Goal: Complete application form

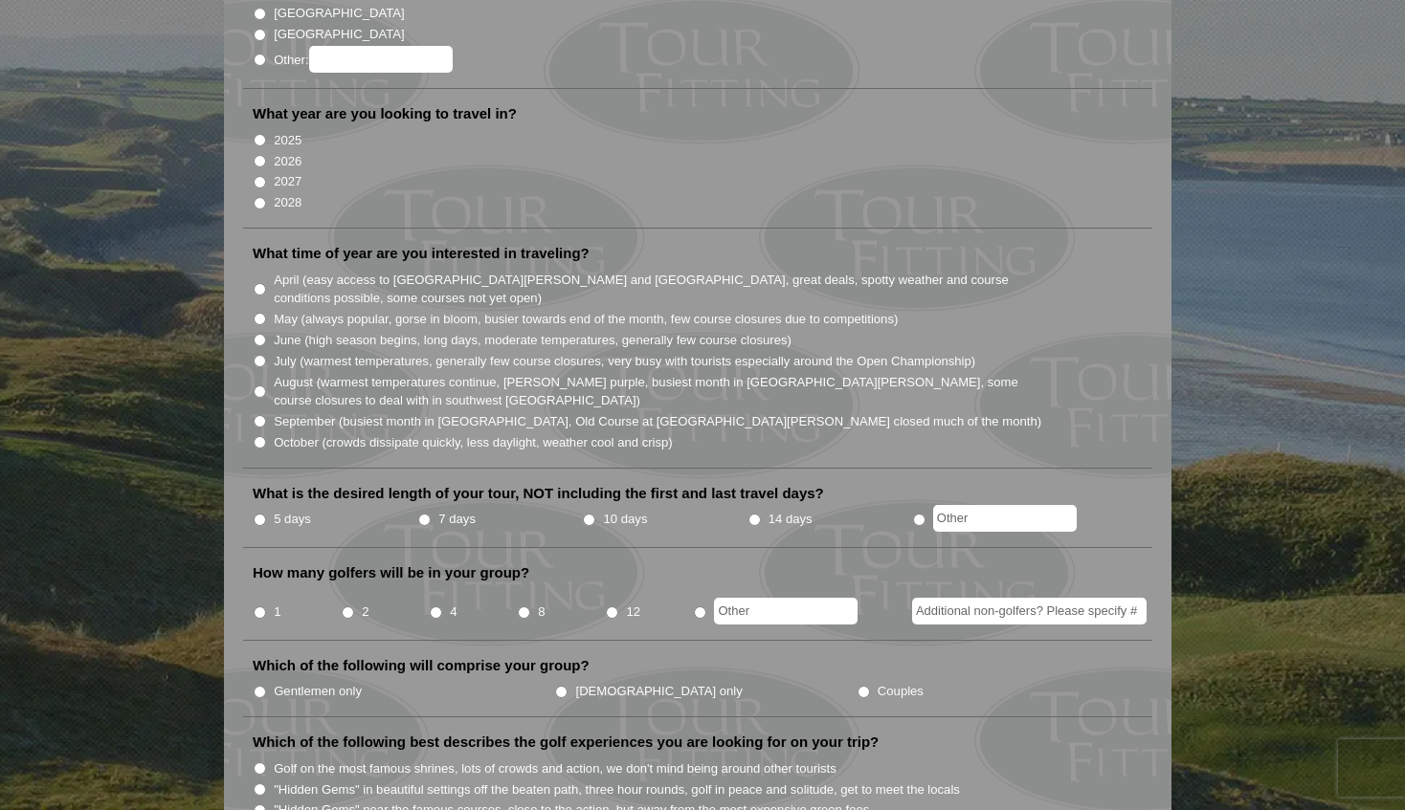
scroll to position [341, 0]
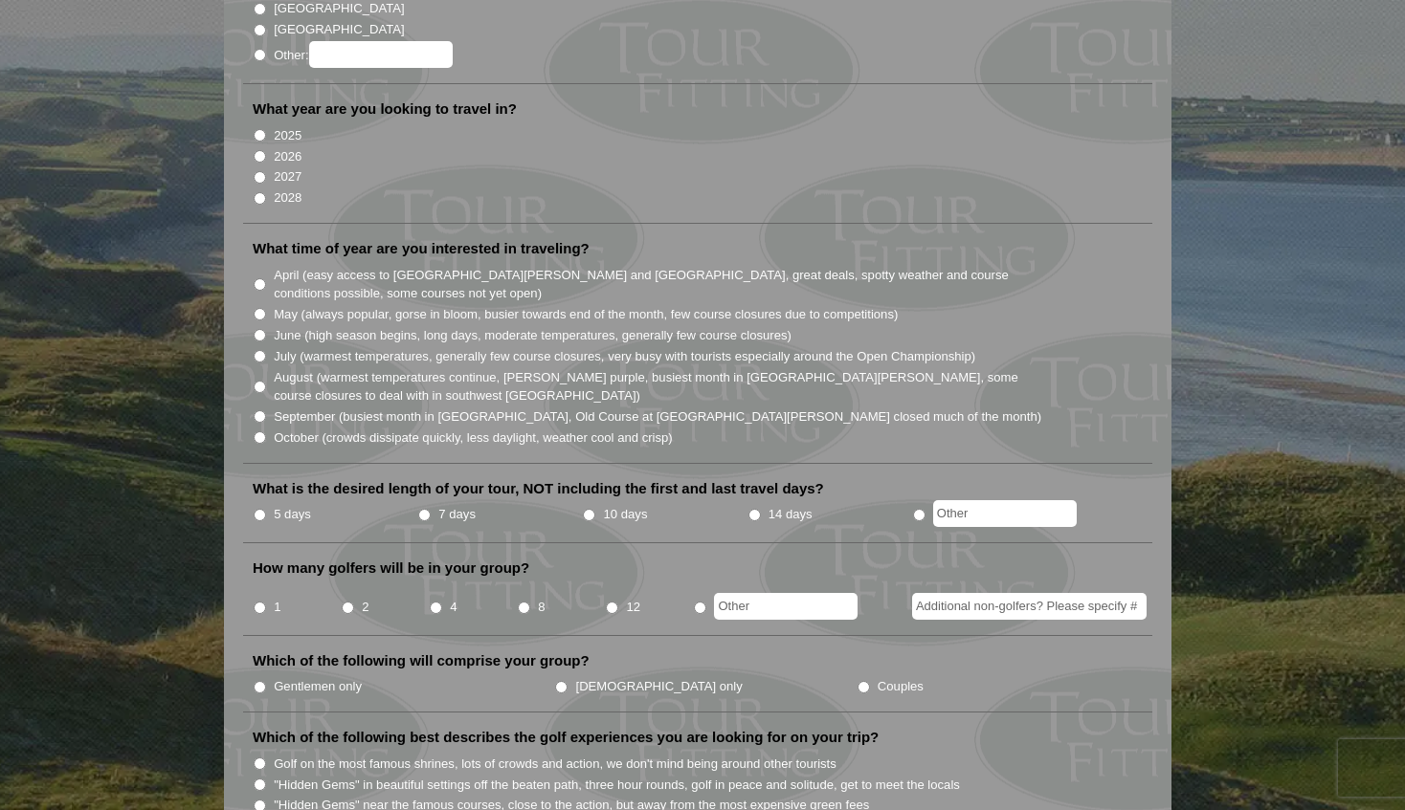
click at [260, 308] on input "May (always popular, gorse in bloom, busier towards end of the month, few cours…" at bounding box center [260, 314] width 12 height 12
radio input "true"
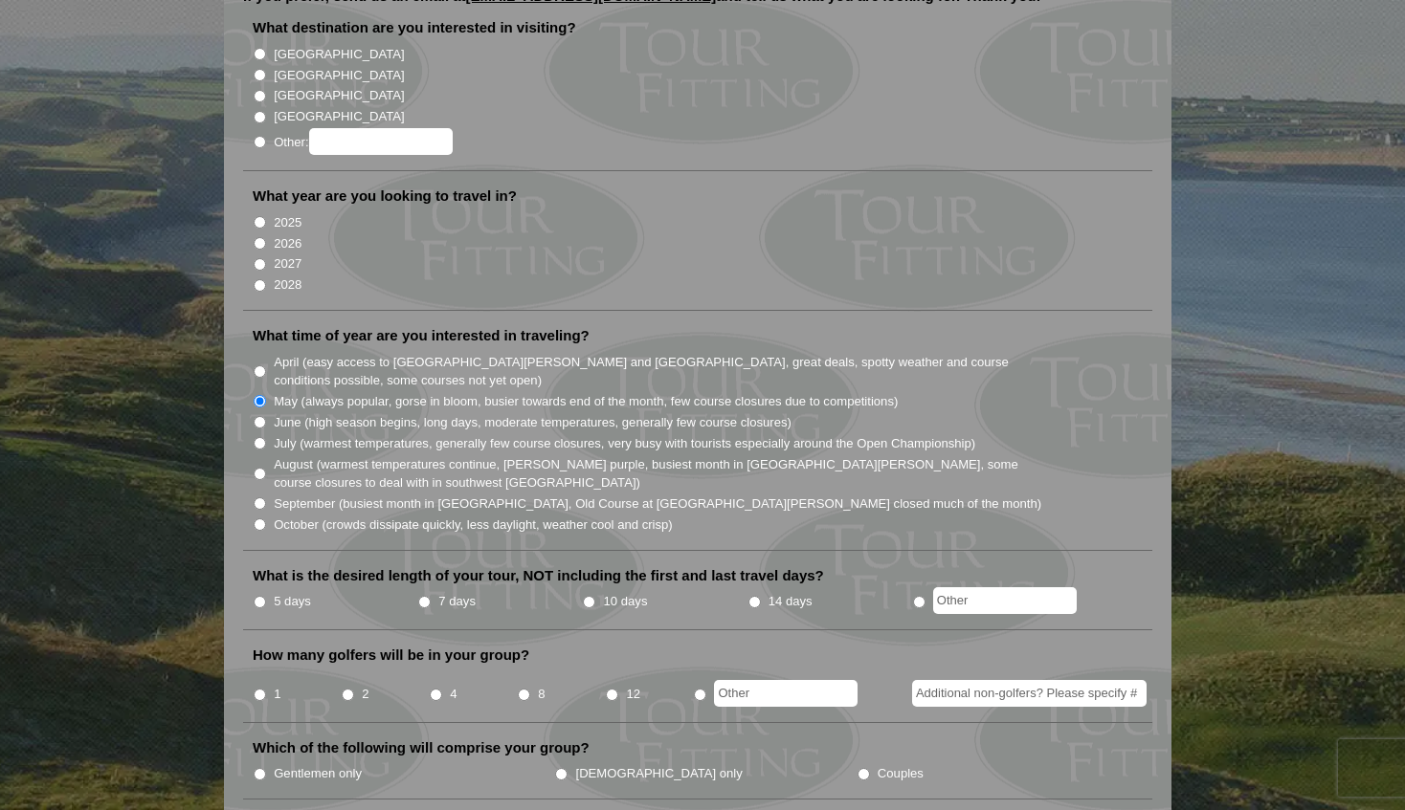
scroll to position [249, 0]
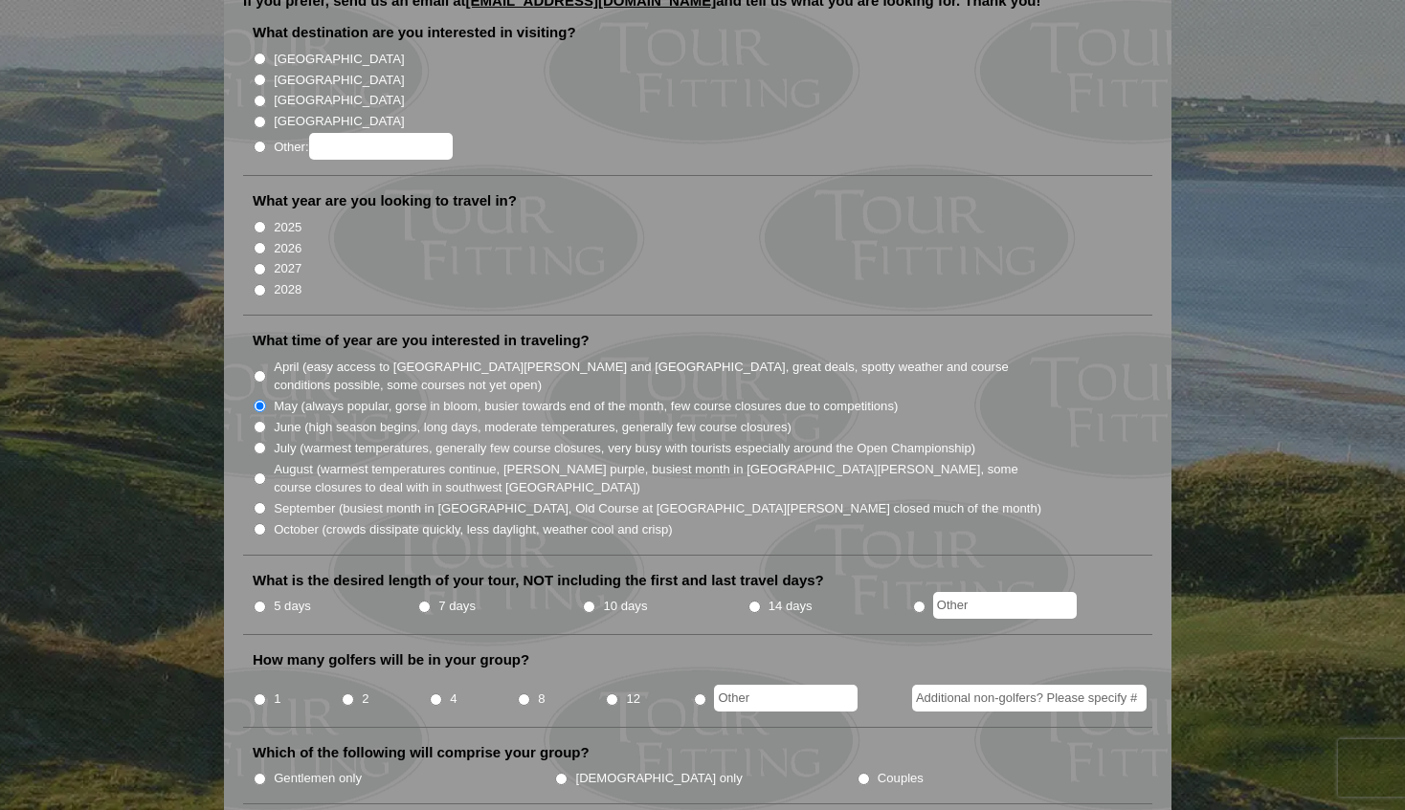
click at [260, 74] on input "[GEOGRAPHIC_DATA]" at bounding box center [260, 80] width 12 height 12
radio input "true"
click at [261, 242] on input "2026" at bounding box center [260, 248] width 12 height 12
radio input "true"
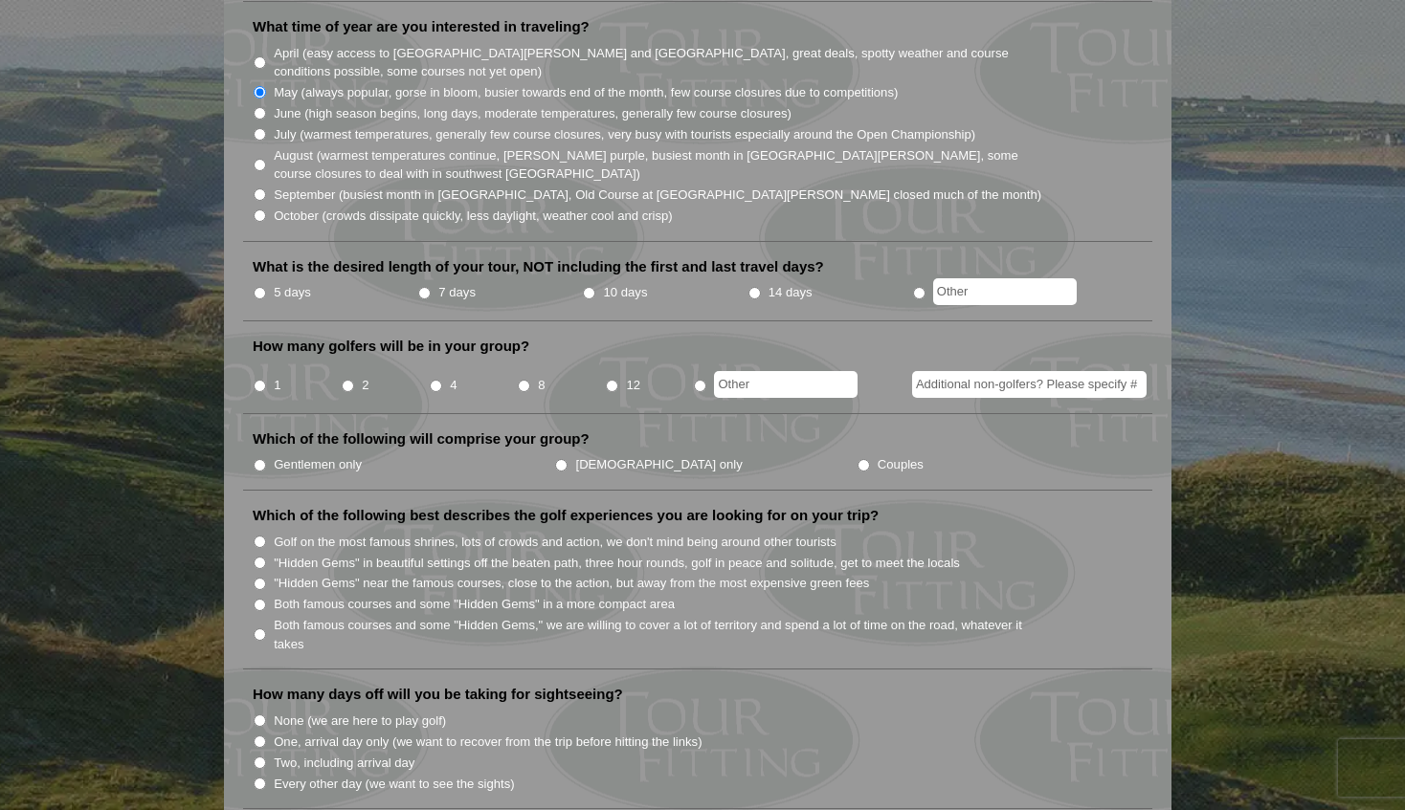
scroll to position [566, 0]
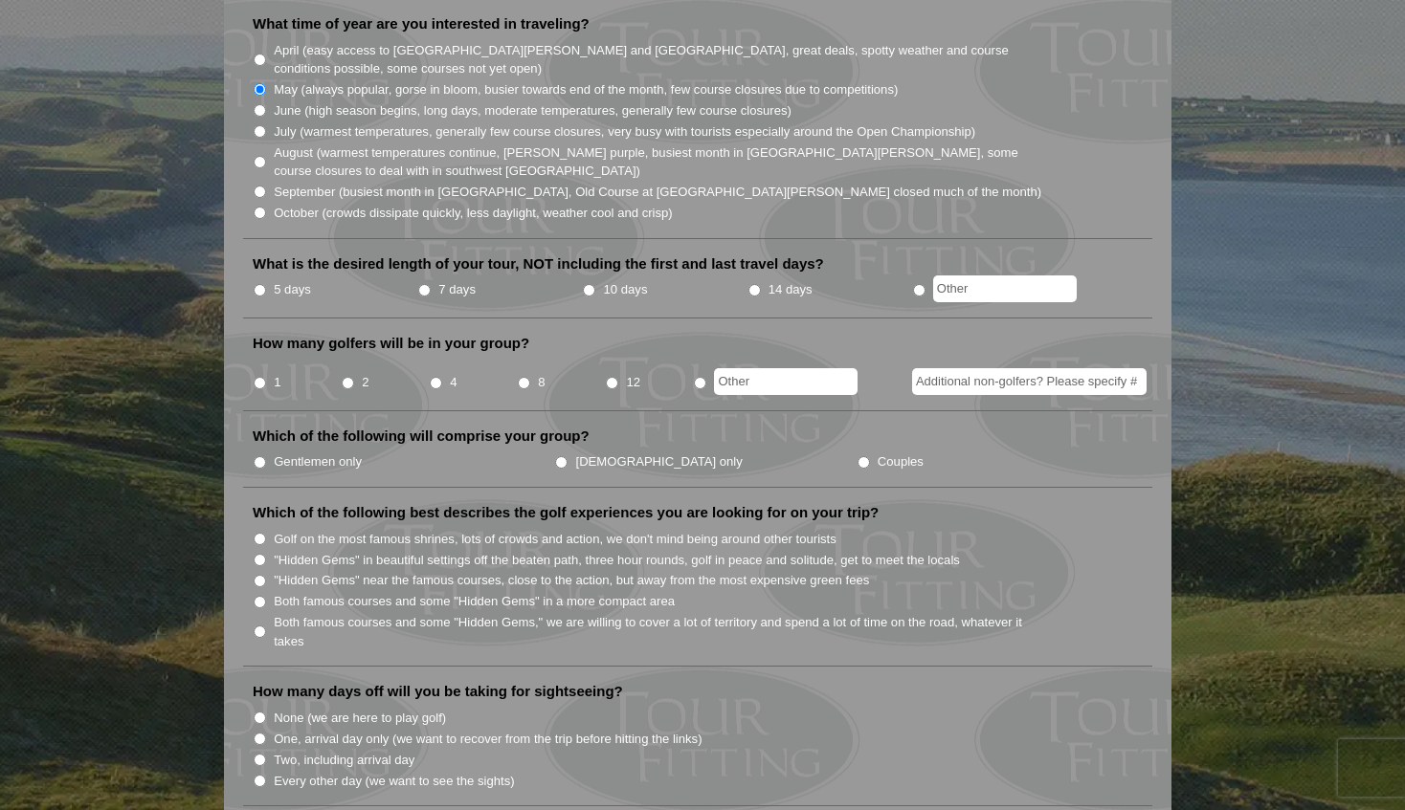
click at [428, 284] on input "7 days" at bounding box center [424, 290] width 12 height 12
radio input "true"
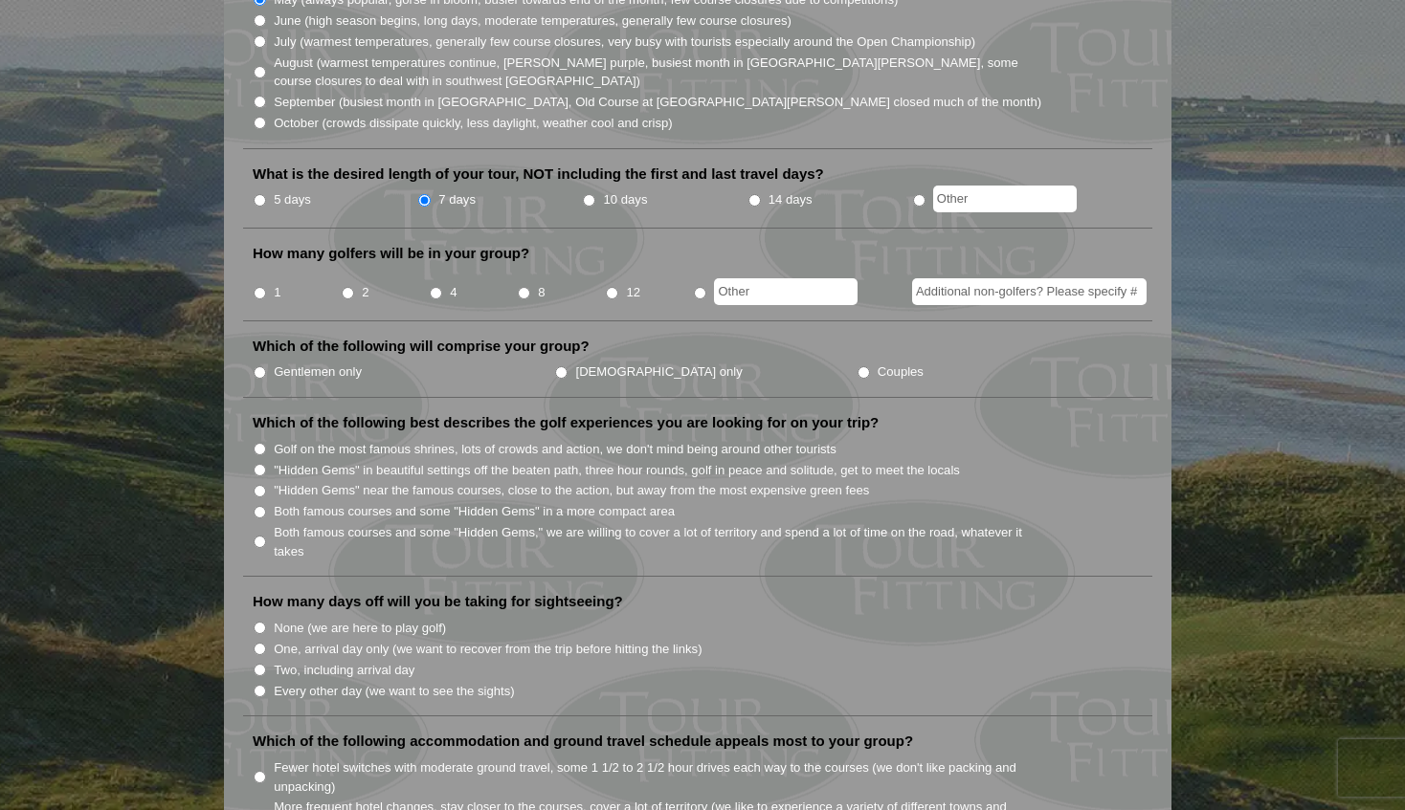
scroll to position [661, 0]
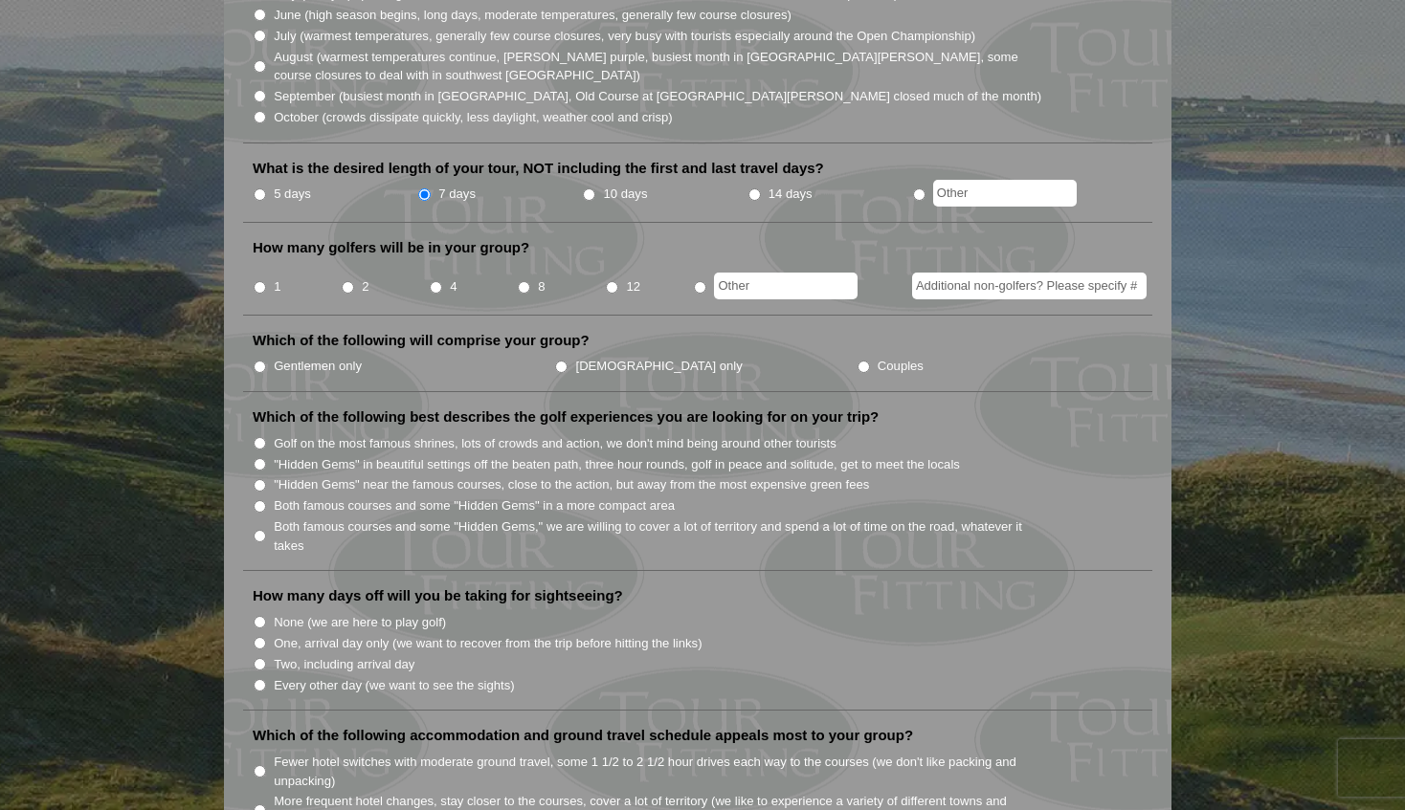
click at [700, 281] on input "radio" at bounding box center [700, 287] width 12 height 12
radio input "true"
click at [746, 273] on input "text" at bounding box center [786, 286] width 144 height 27
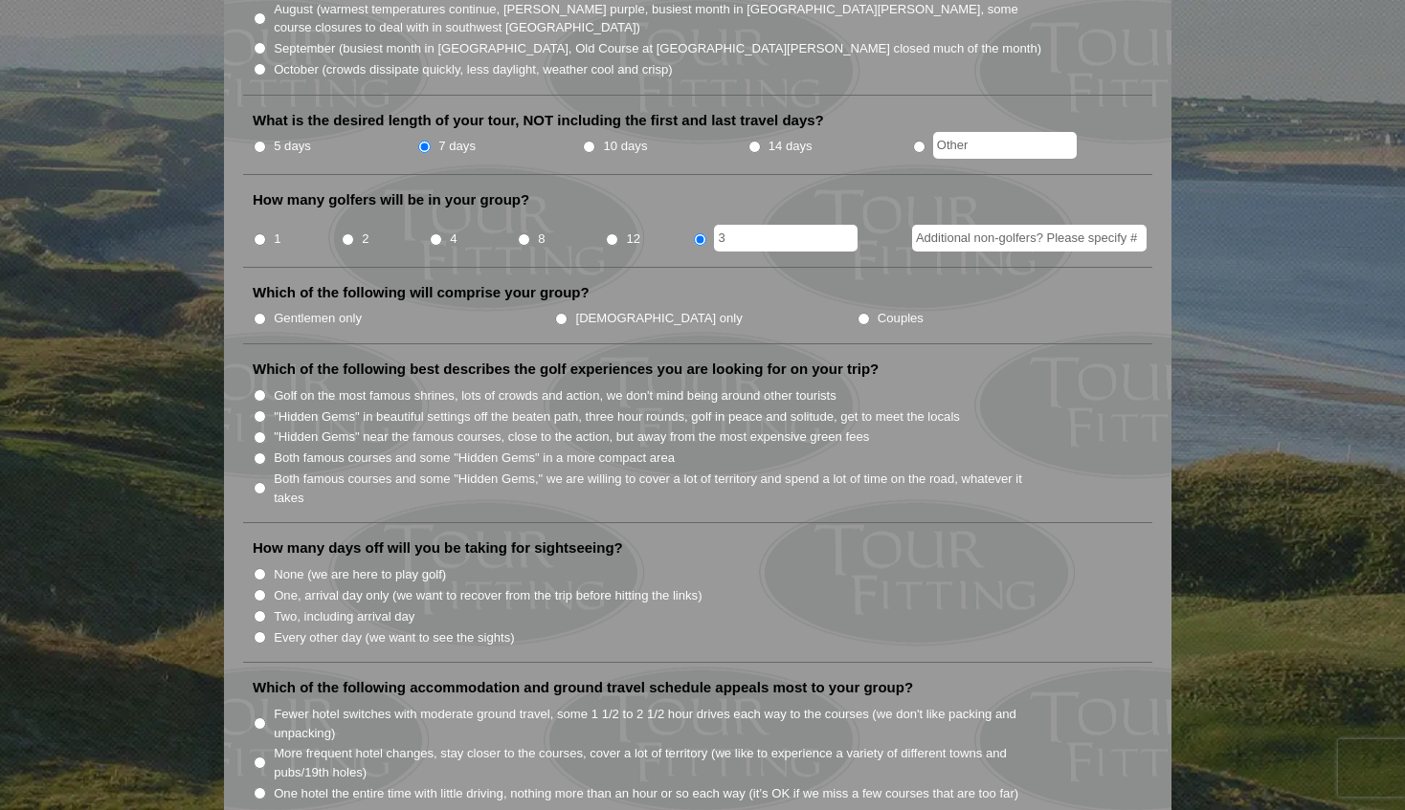
scroll to position [714, 0]
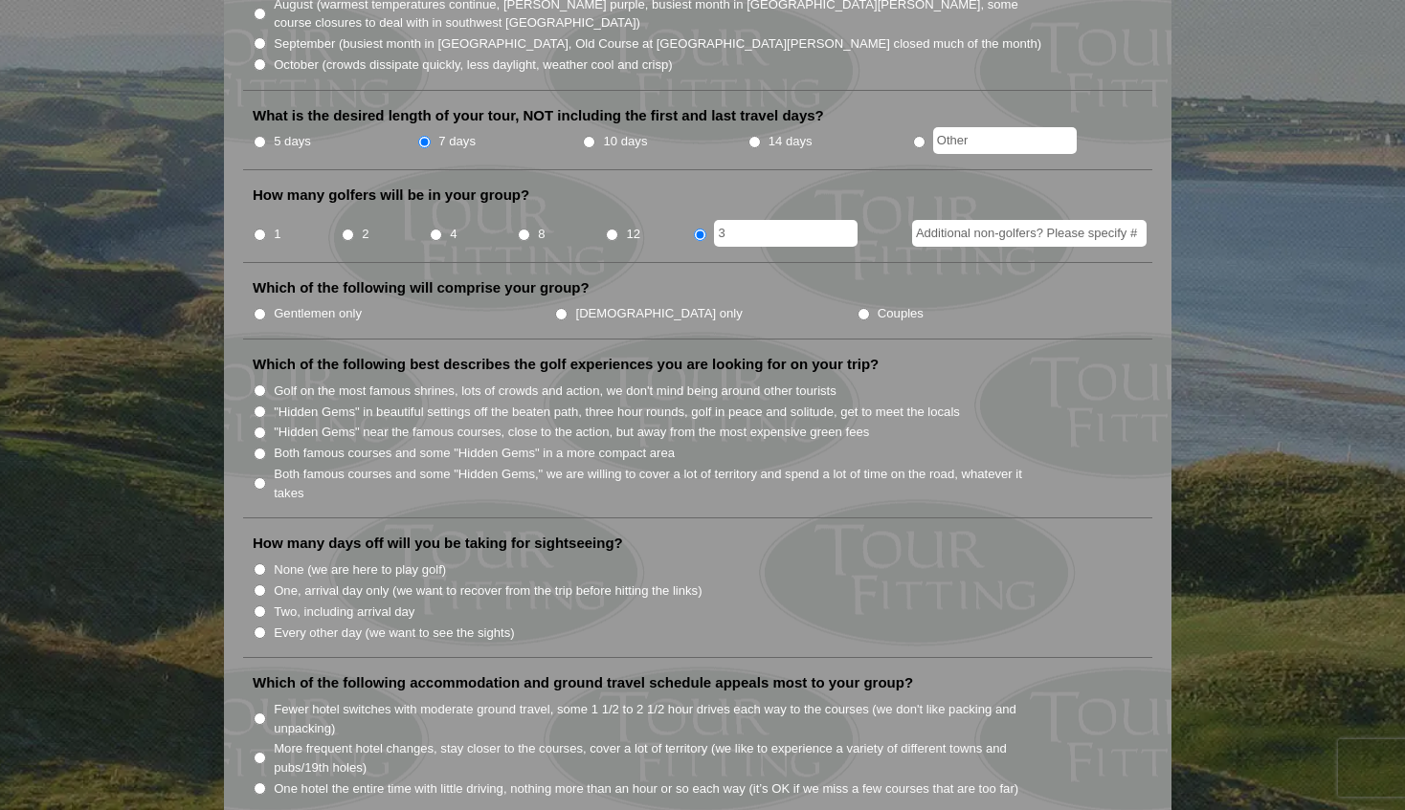
type input "3"
click at [1055, 220] on input "Additional non-golfers? Please specify #" at bounding box center [1029, 233] width 234 height 27
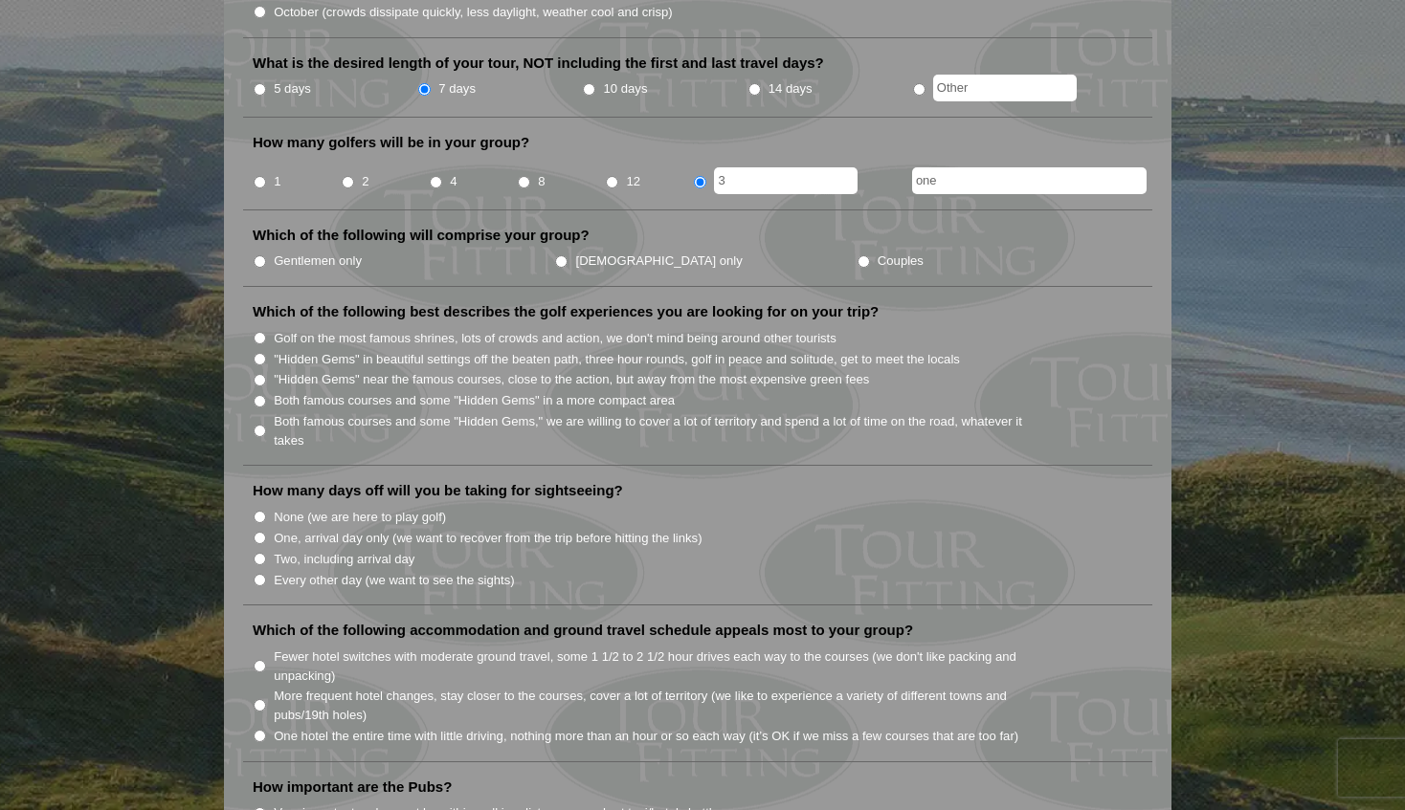
scroll to position [768, 0]
type input "one"
click at [260, 254] on input "Gentlemen only" at bounding box center [260, 260] width 12 height 12
radio input "true"
click at [756, 166] on input "3" at bounding box center [786, 179] width 144 height 27
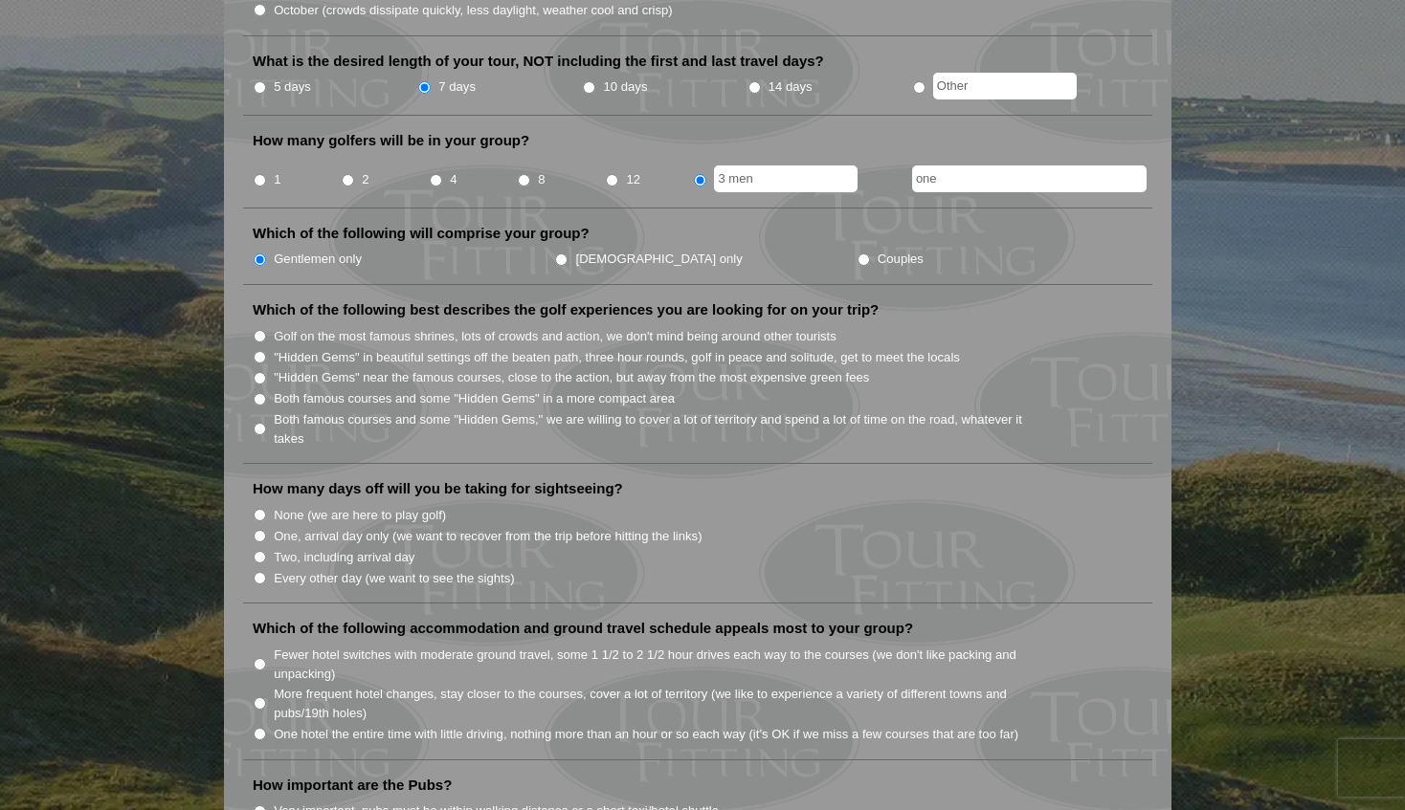
type input "3 men"
click at [1013, 166] on input "one" at bounding box center [1029, 179] width 234 height 27
type input "one wife/mom"
click at [954, 248] on ul "Gentlemen only [DEMOGRAPHIC_DATA] only Couples" at bounding box center [705, 258] width 905 height 21
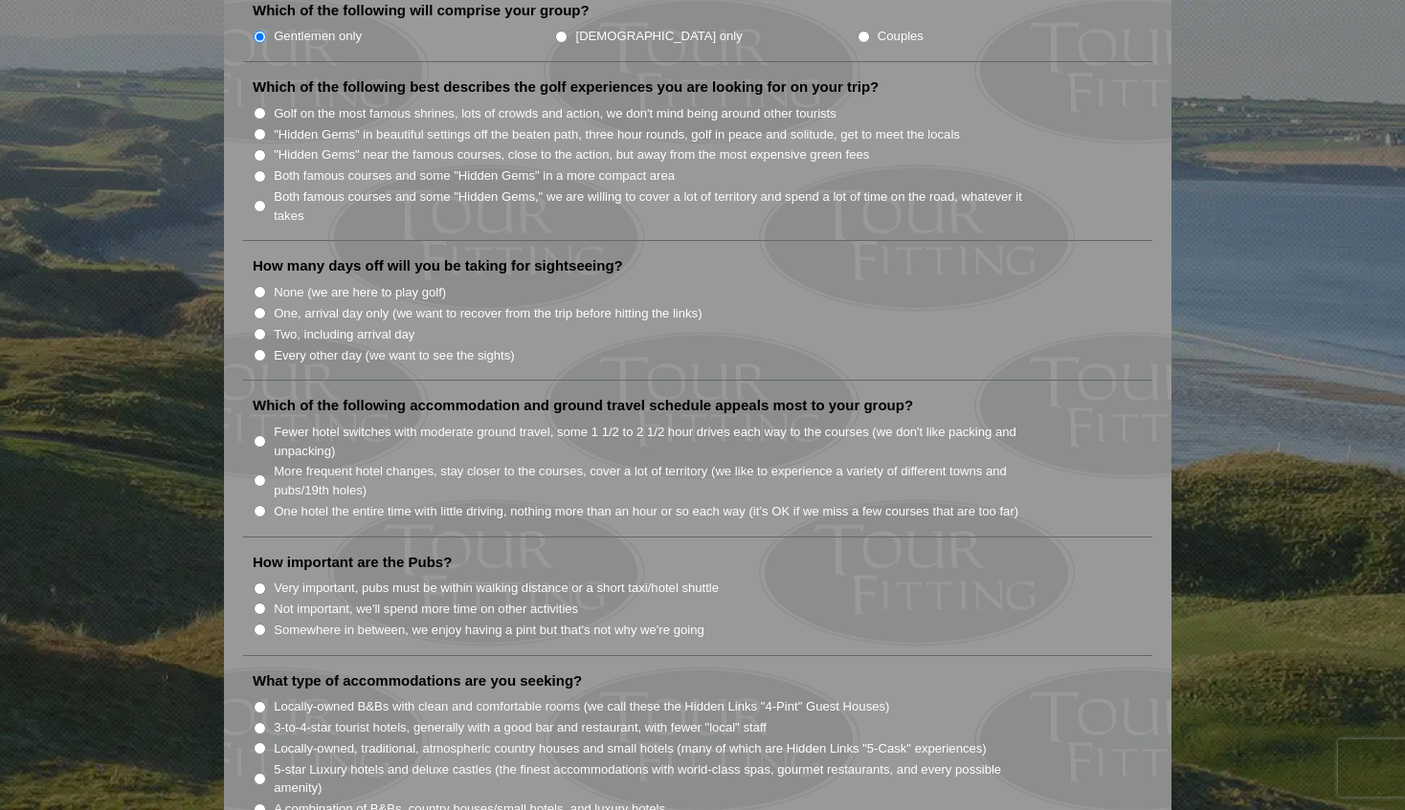
scroll to position [996, 0]
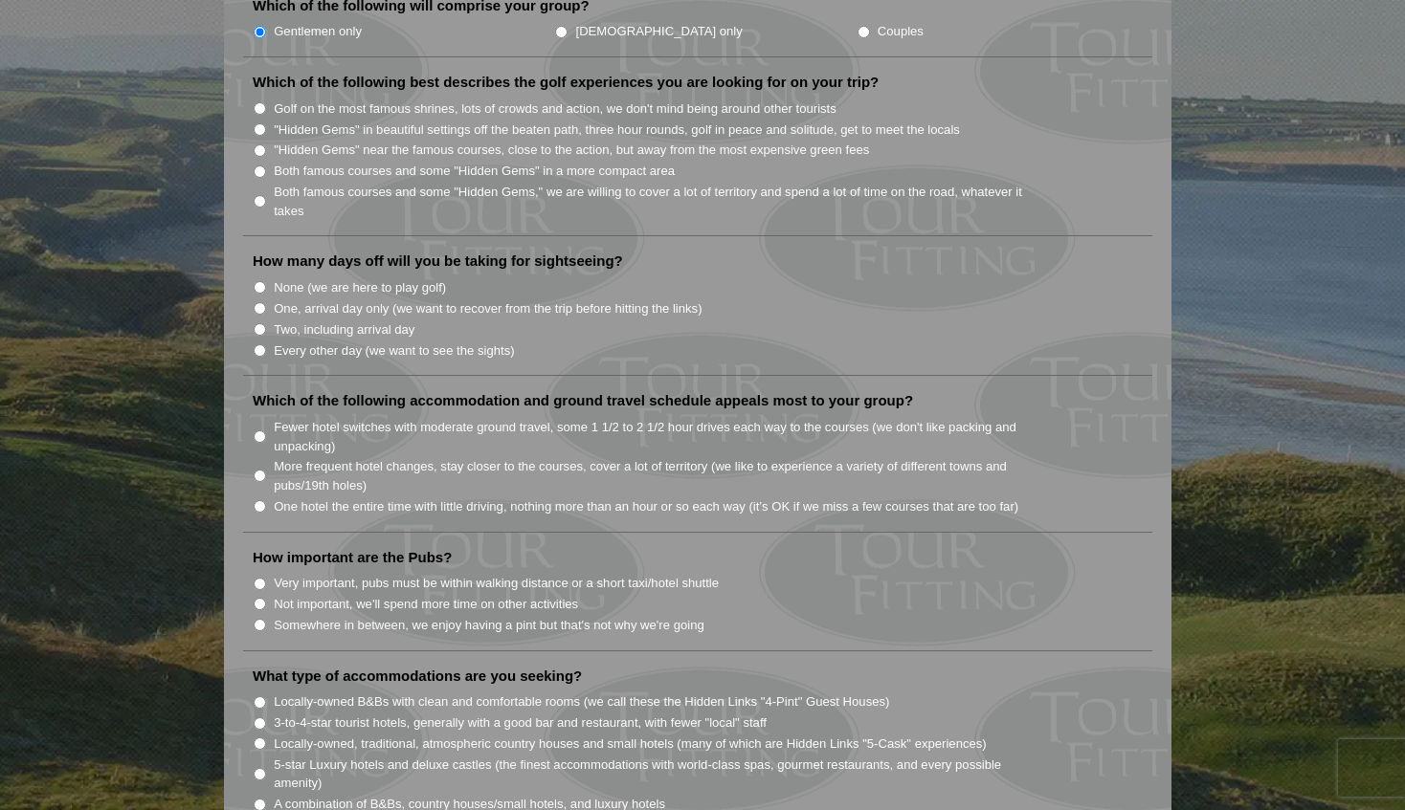
click at [259, 344] on input "Every other day (we want to see the sights)" at bounding box center [260, 350] width 12 height 12
radio input "true"
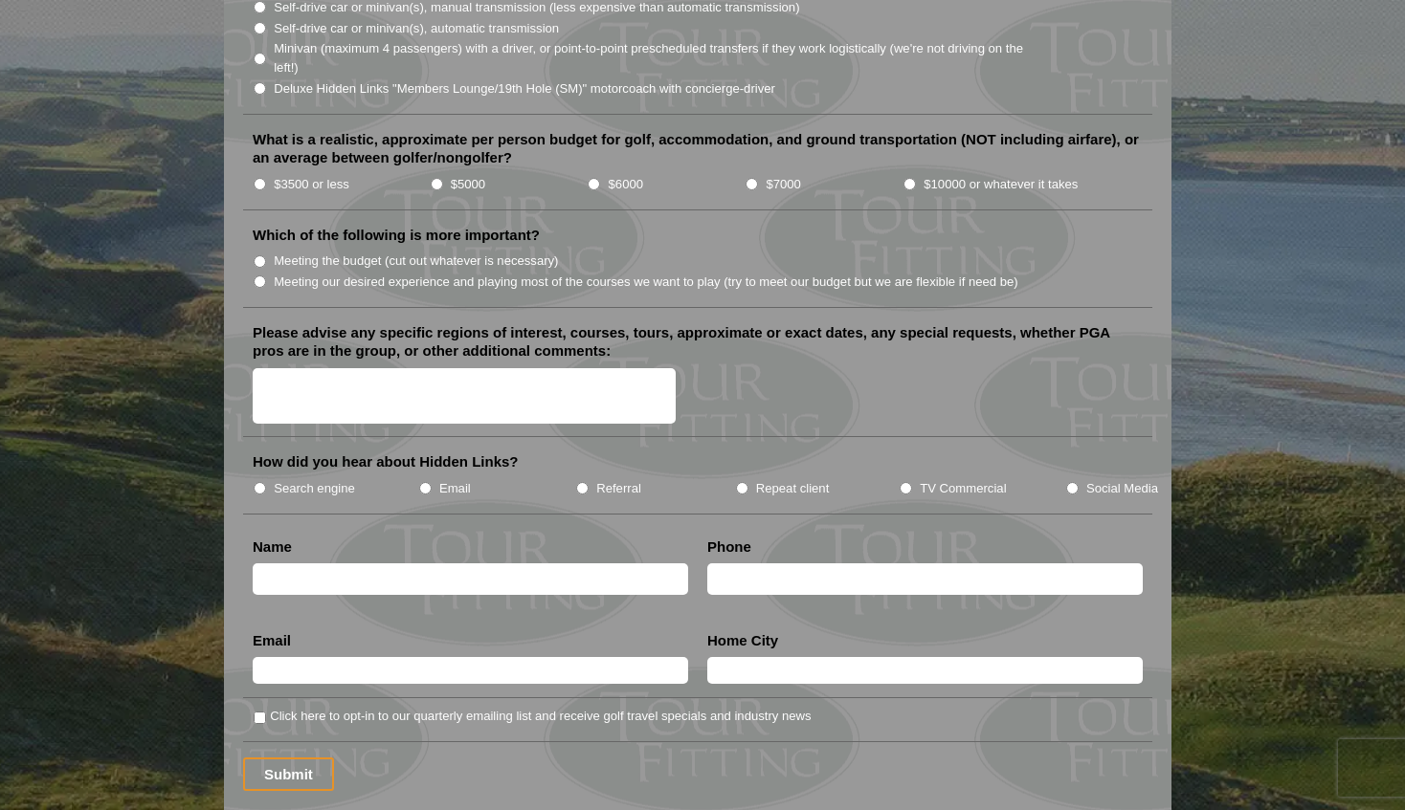
scroll to position [2132, 0]
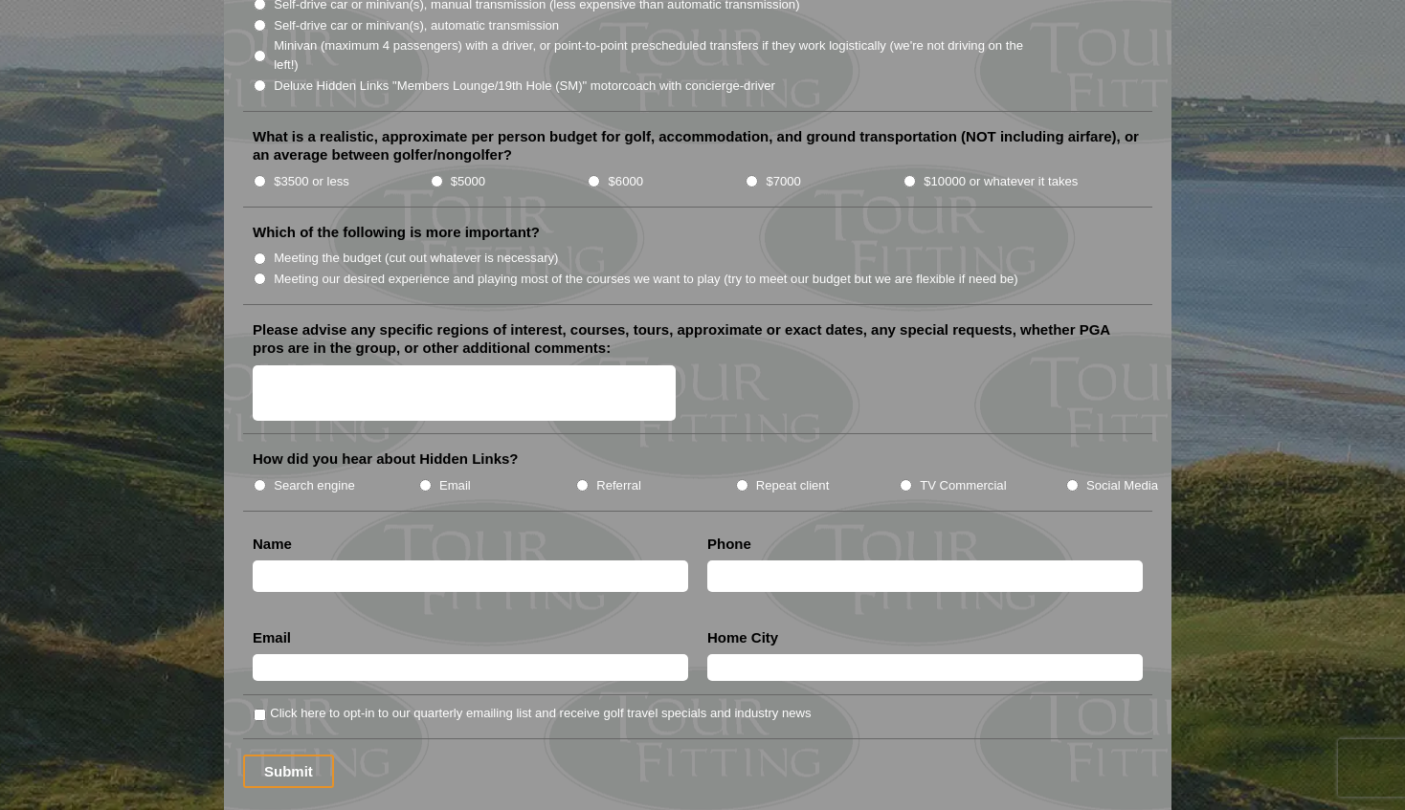
click at [258, 273] on input "Meeting our desired experience and playing most of the courses we want to play …" at bounding box center [260, 279] width 12 height 12
radio input "true"
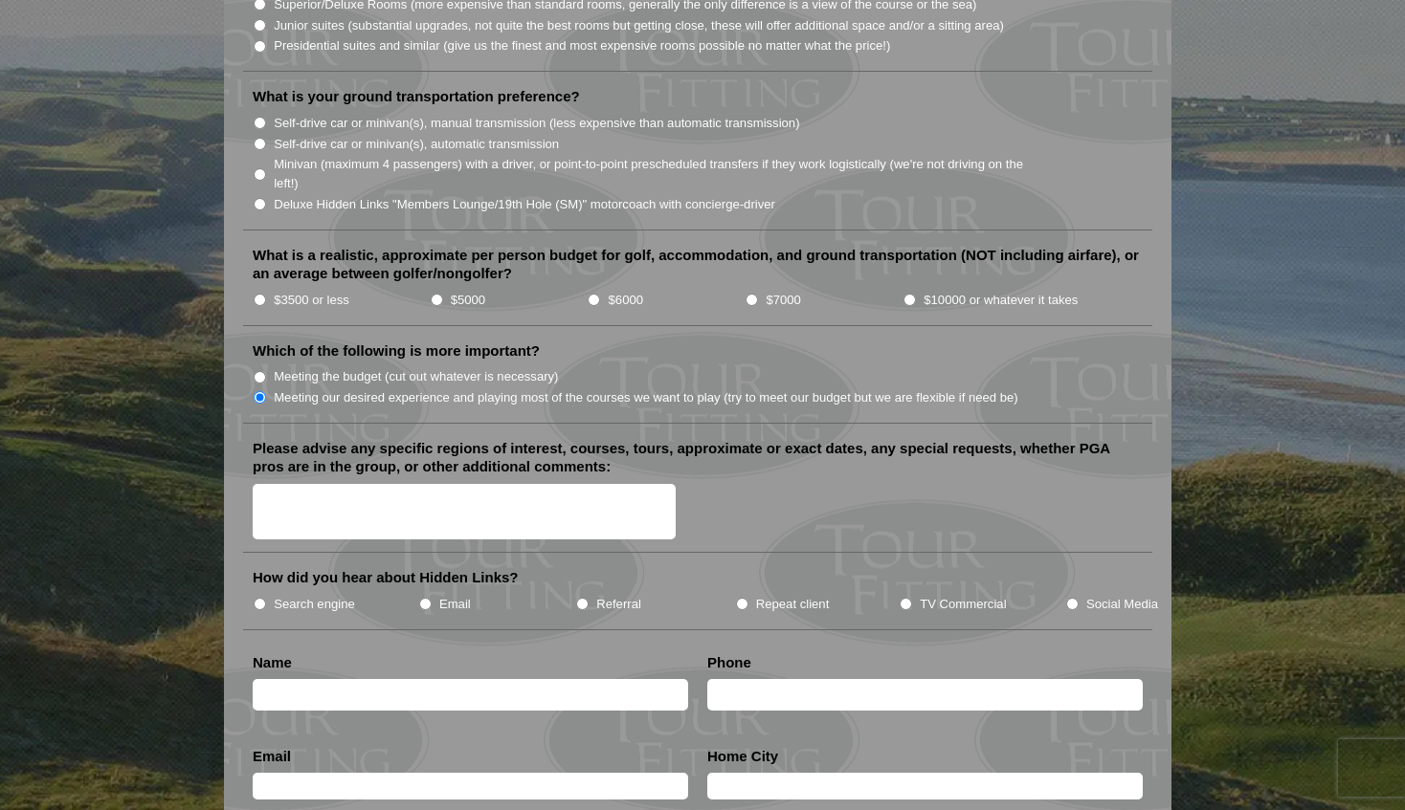
scroll to position [2006, 0]
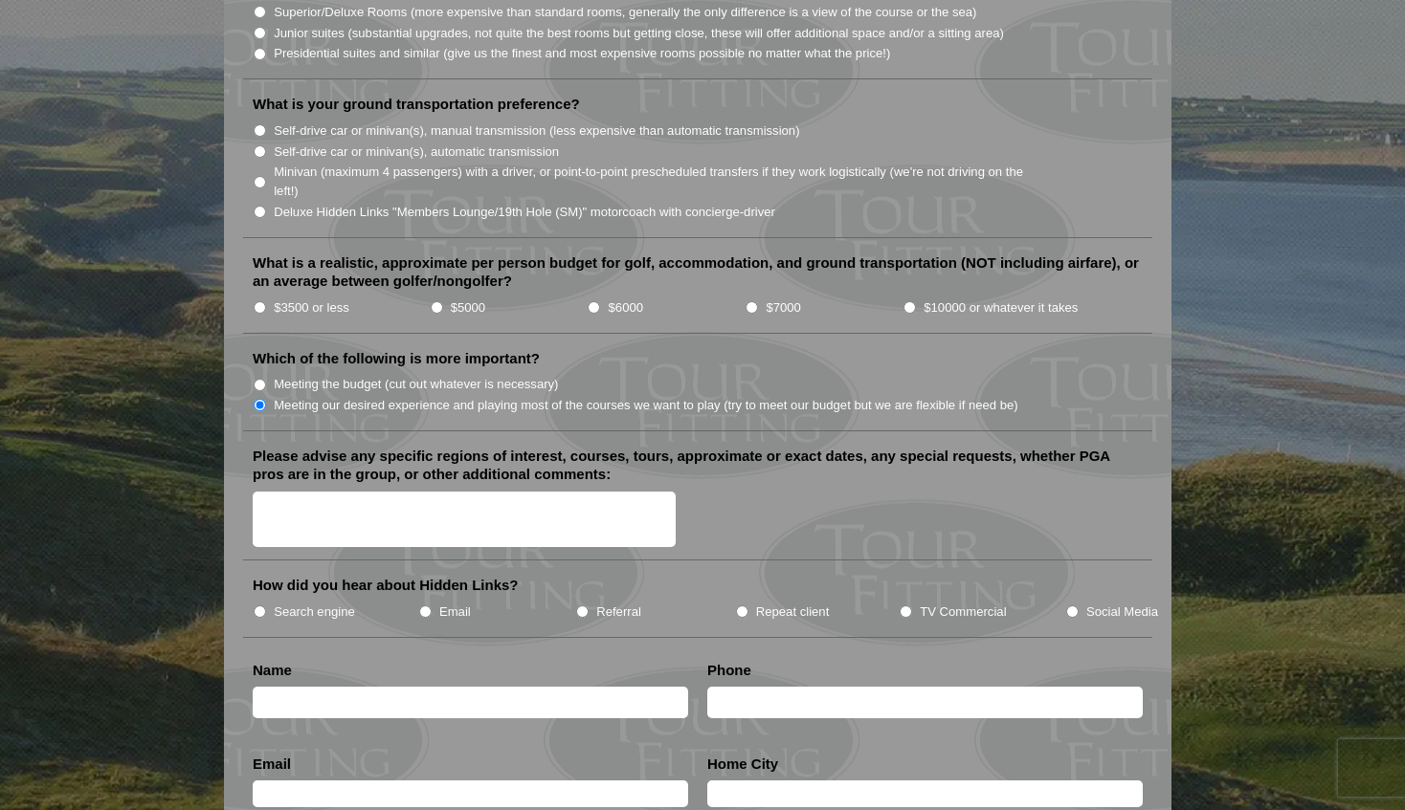
click at [752, 301] on input "$7000" at bounding box center [751, 307] width 12 height 12
radio input "true"
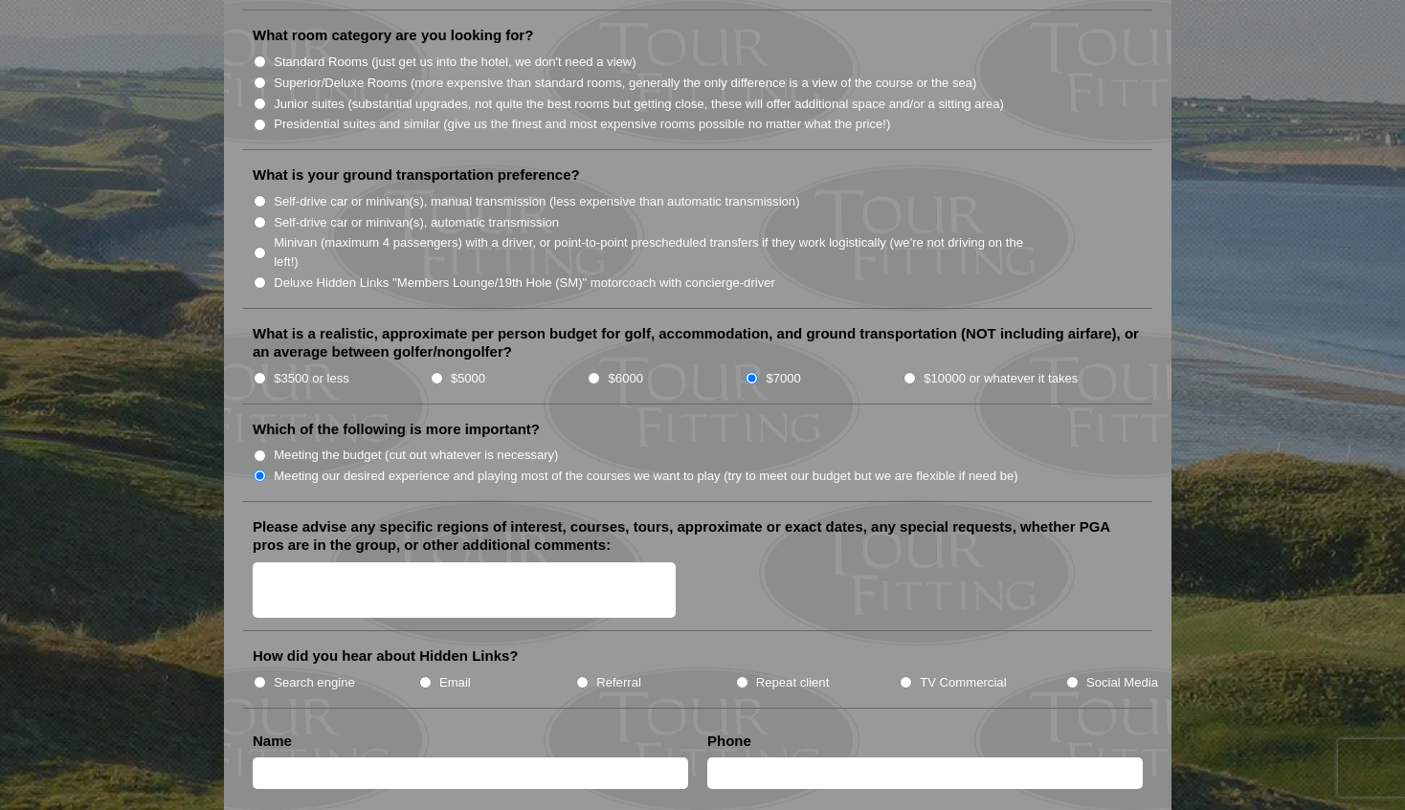
scroll to position [1925, 0]
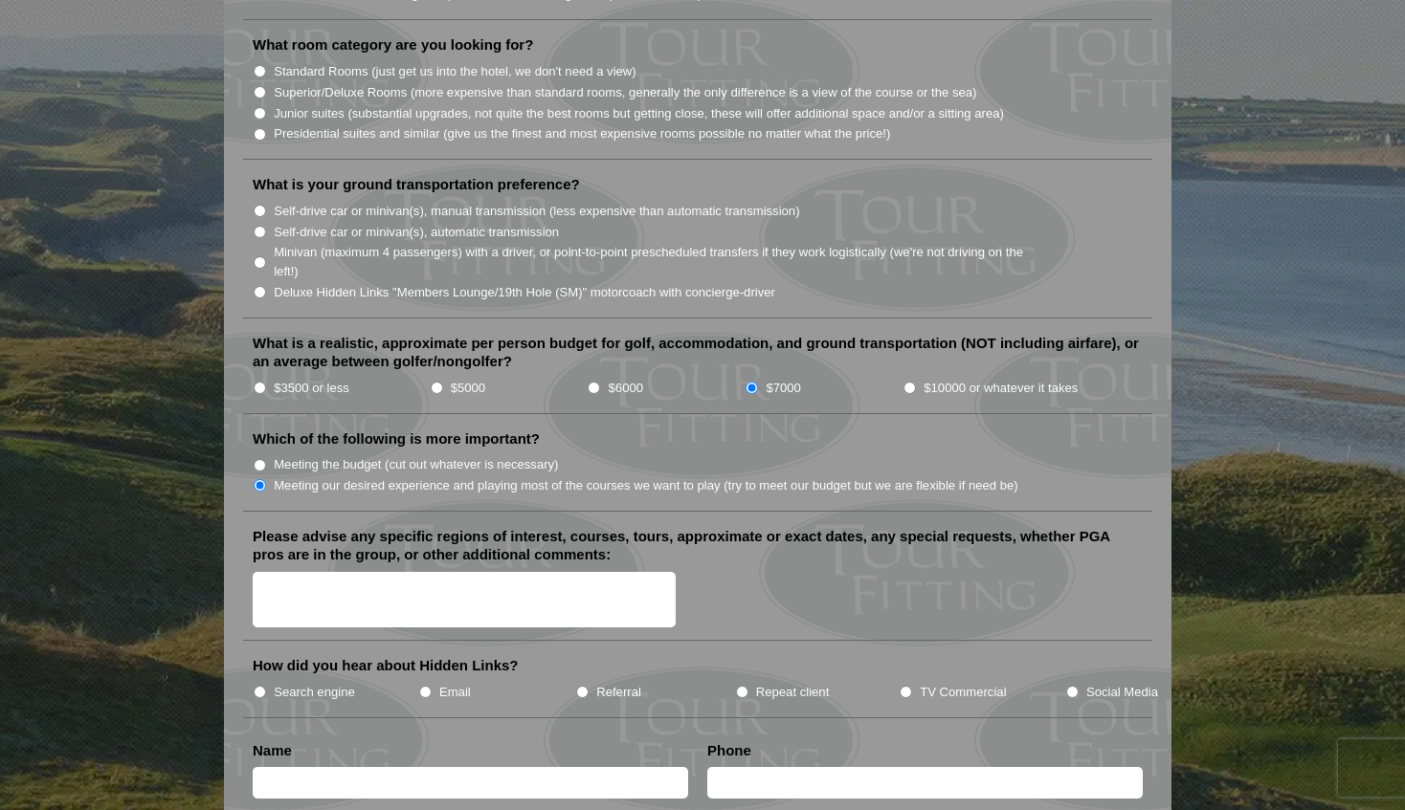
click at [913, 382] on input "$10000 or whatever it takes" at bounding box center [909, 388] width 12 height 12
radio input "true"
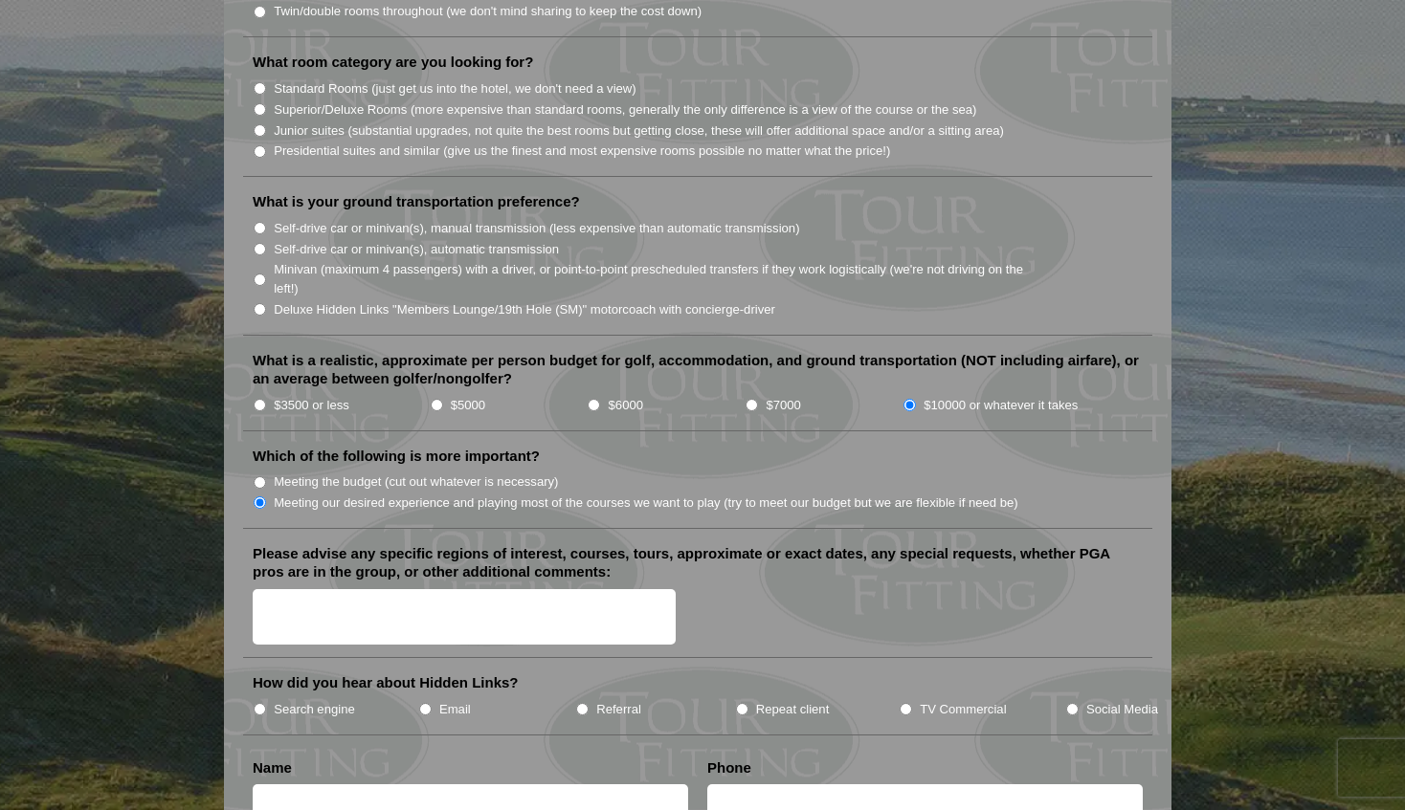
scroll to position [1913, 0]
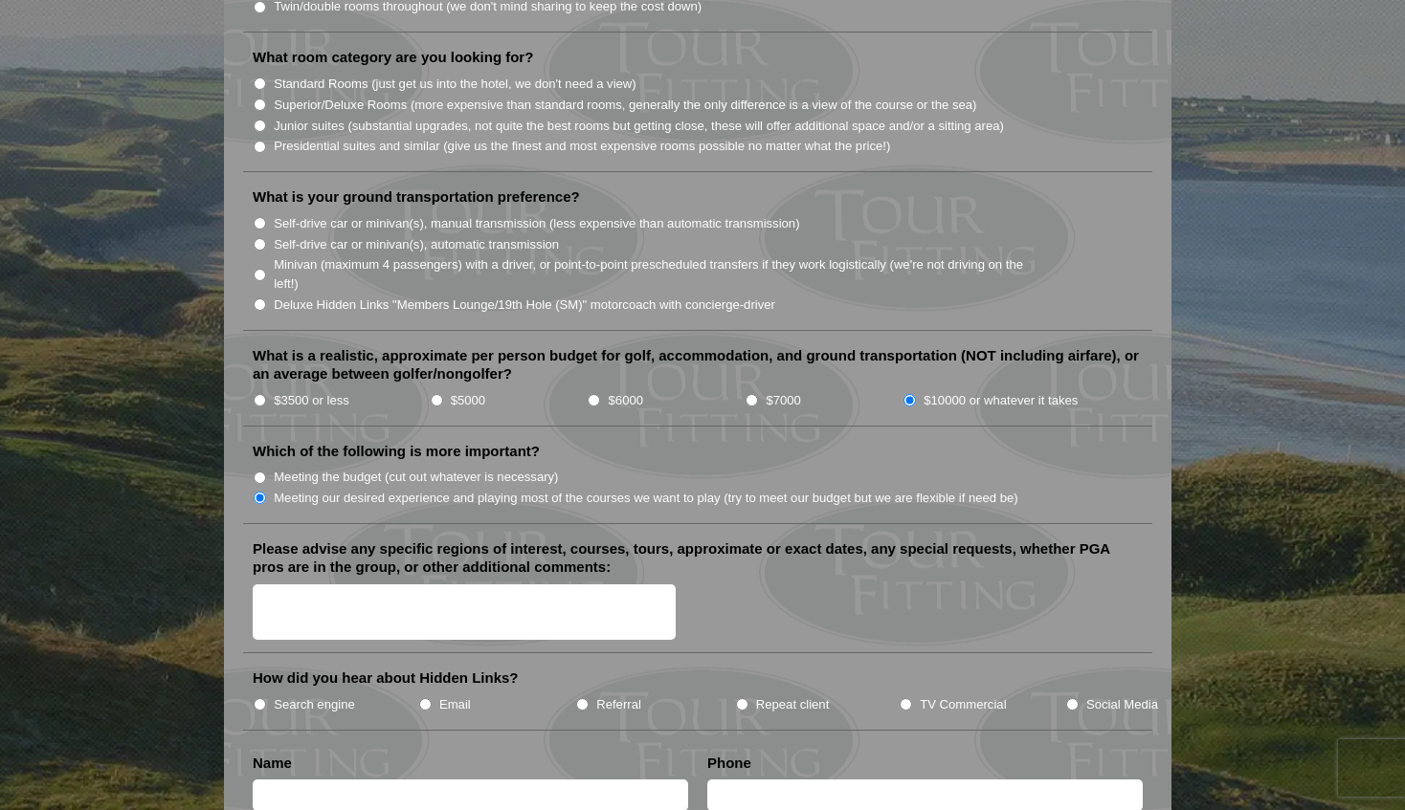
click at [260, 269] on input "Minivan (maximum 4 passengers) with a driver, or point-to-point prescheduled tr…" at bounding box center [260, 275] width 12 height 12
radio input "true"
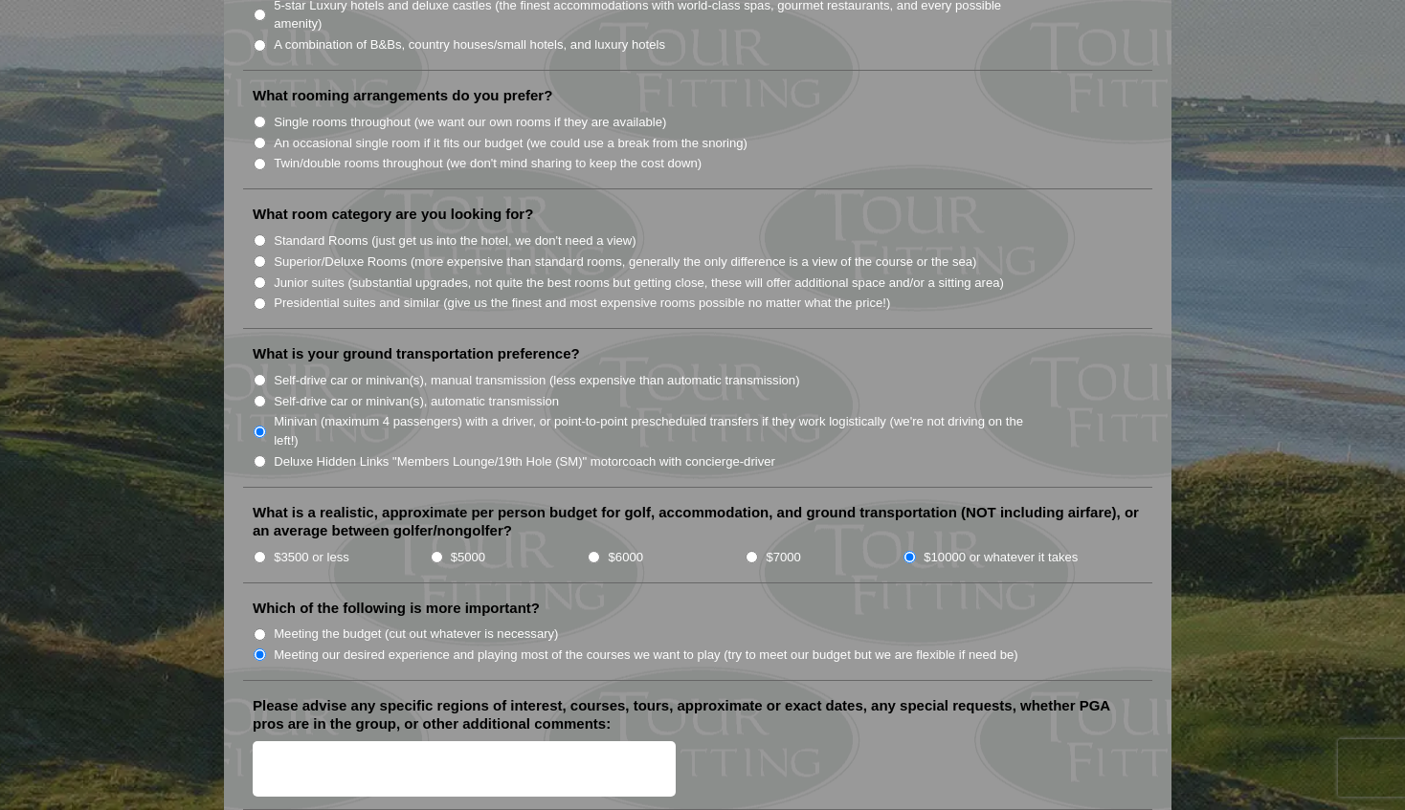
scroll to position [1730, 0]
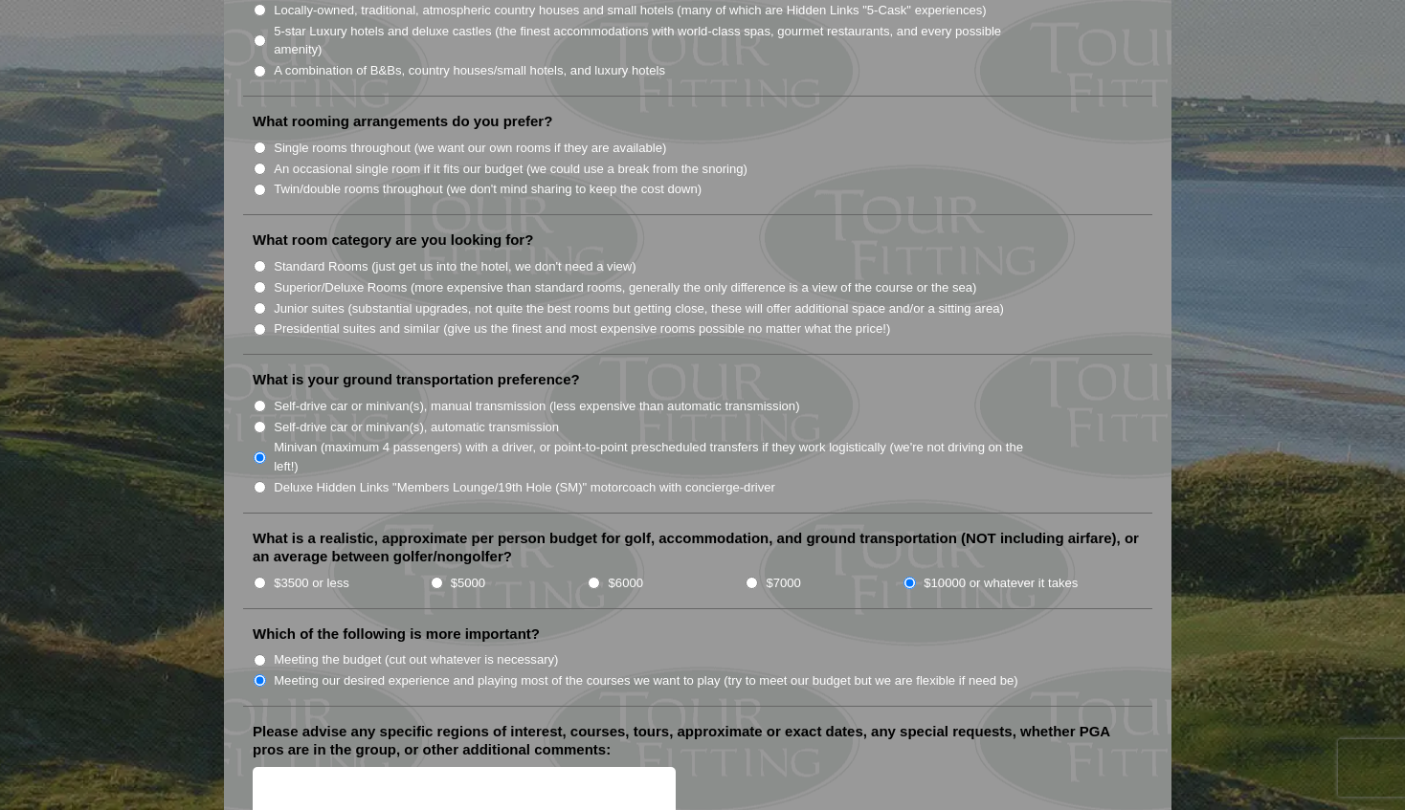
click at [261, 260] on input "Standard Rooms (just get us into the hotel, we don't need a view)" at bounding box center [260, 266] width 12 height 12
radio input "true"
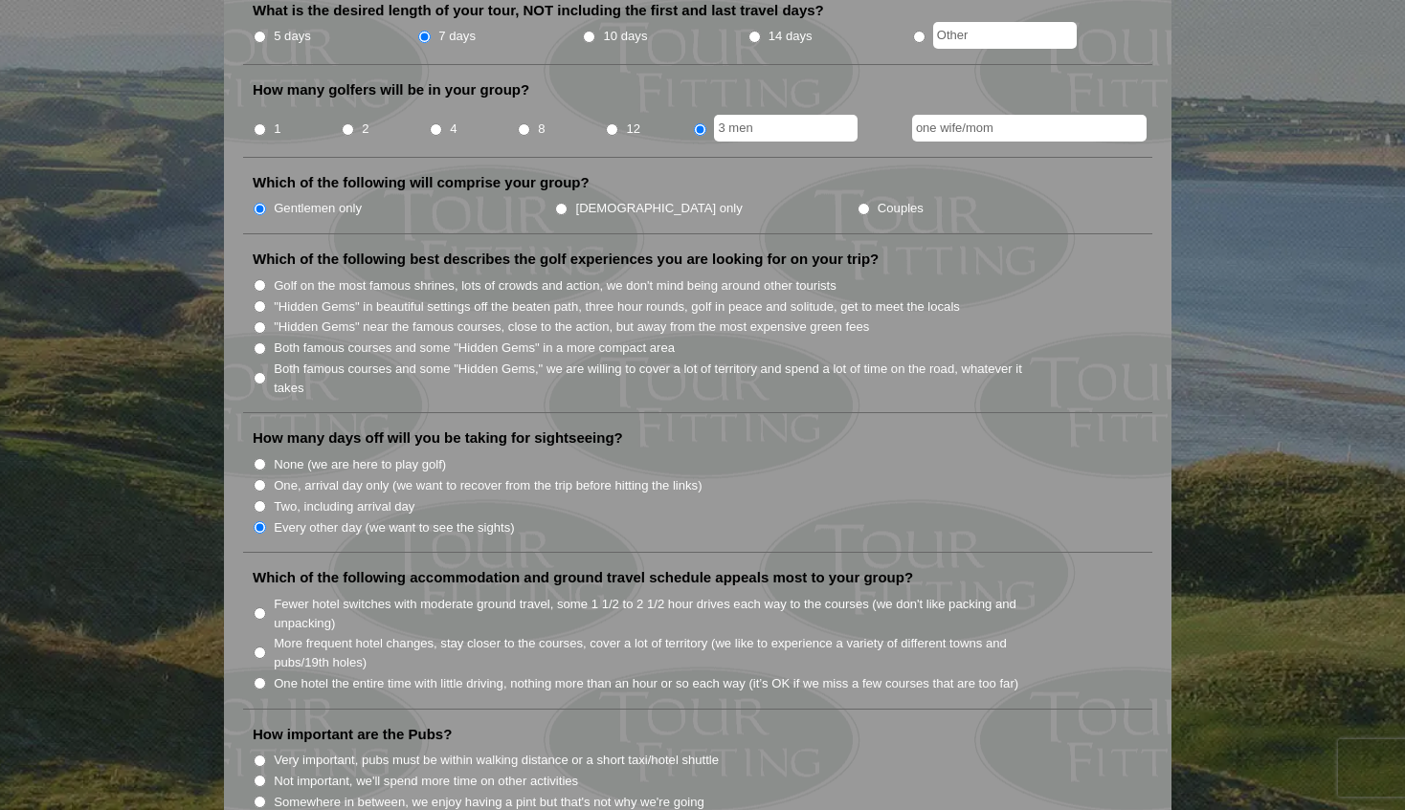
scroll to position [834, 0]
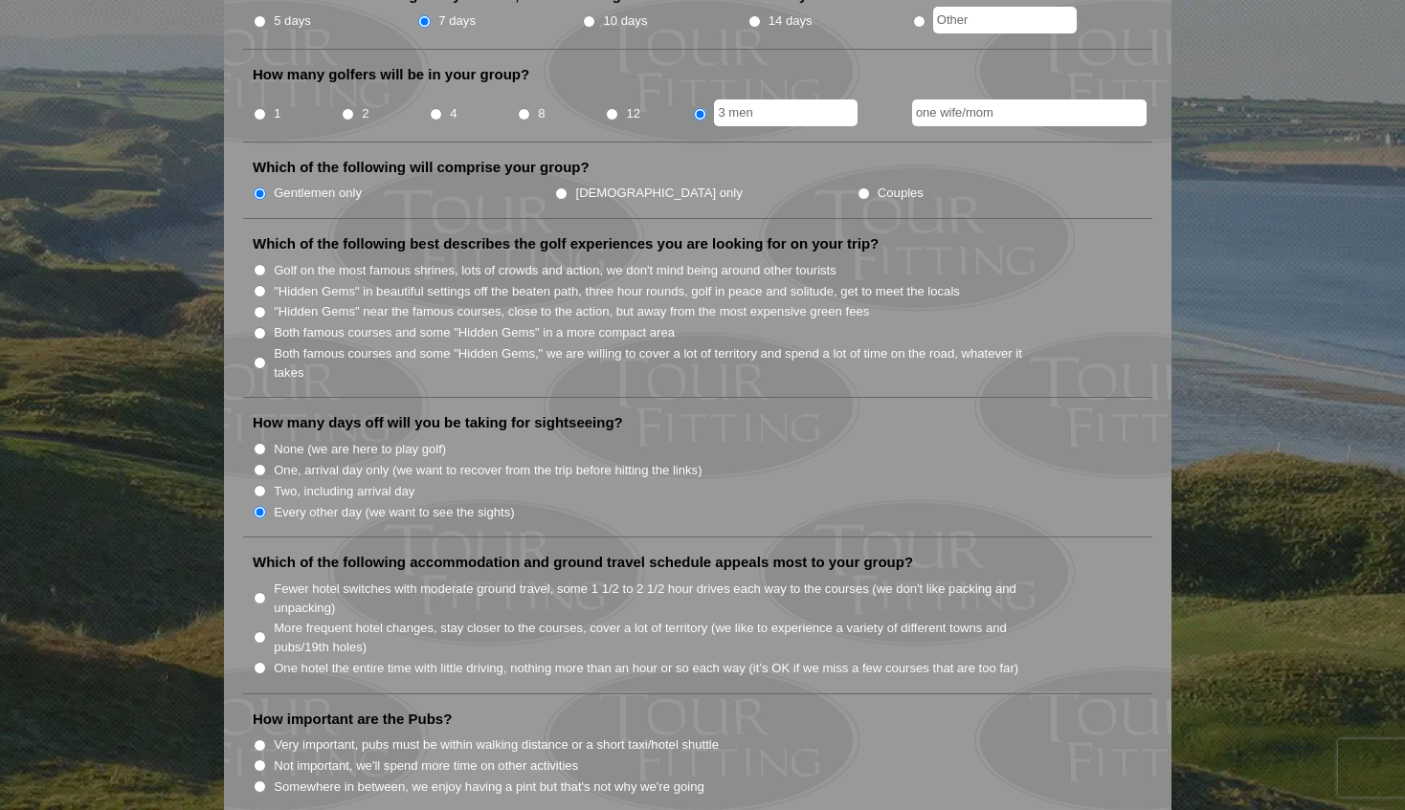
click at [263, 357] on input "Both famous courses and some "Hidden Gems," we are willing to cover a lot of te…" at bounding box center [260, 363] width 12 height 12
radio input "true"
click at [260, 327] on input "Both famous courses and some "Hidden Gems" in a more compact area" at bounding box center [260, 333] width 12 height 12
radio input "true"
click at [262, 357] on input "Both famous courses and some "Hidden Gems," we are willing to cover a lot of te…" at bounding box center [260, 363] width 12 height 12
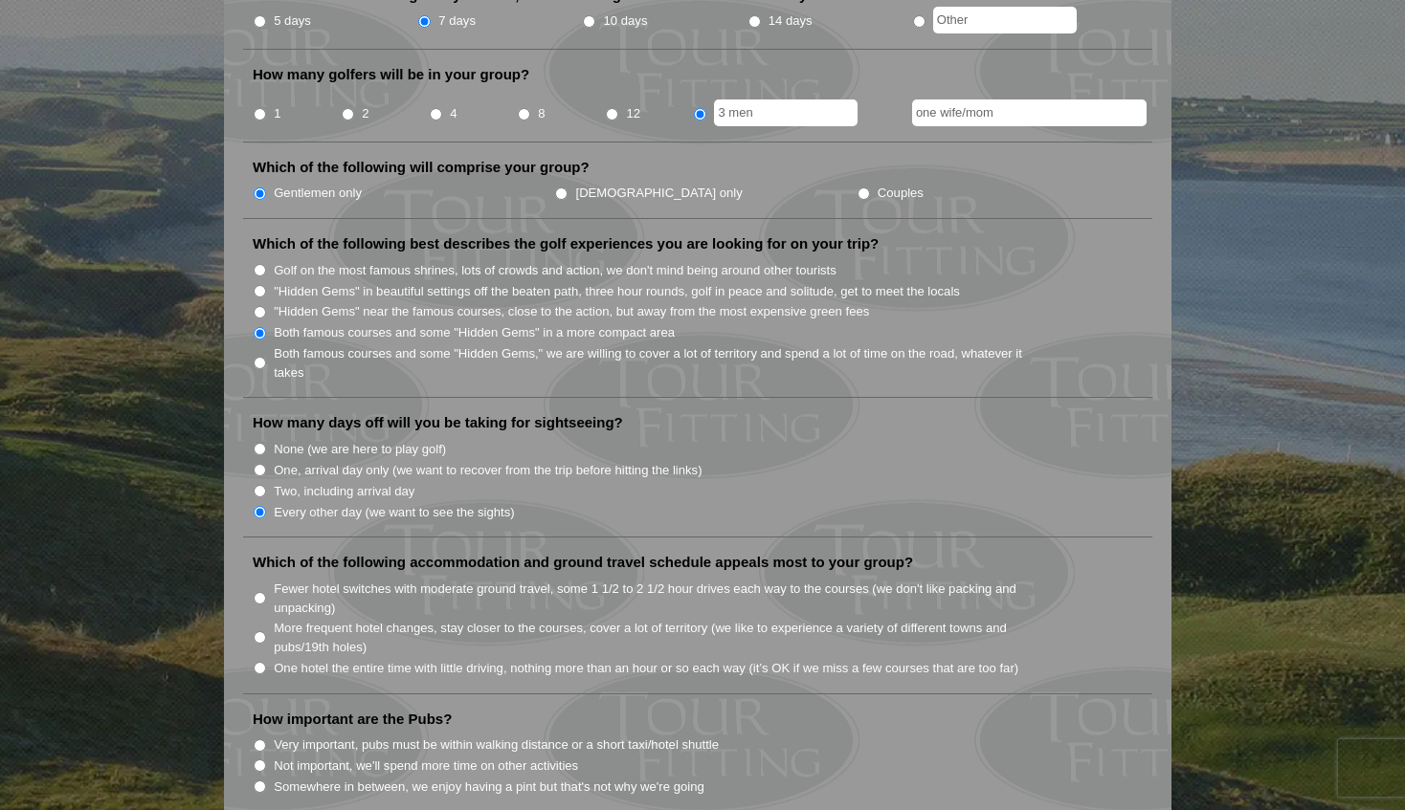
radio input "true"
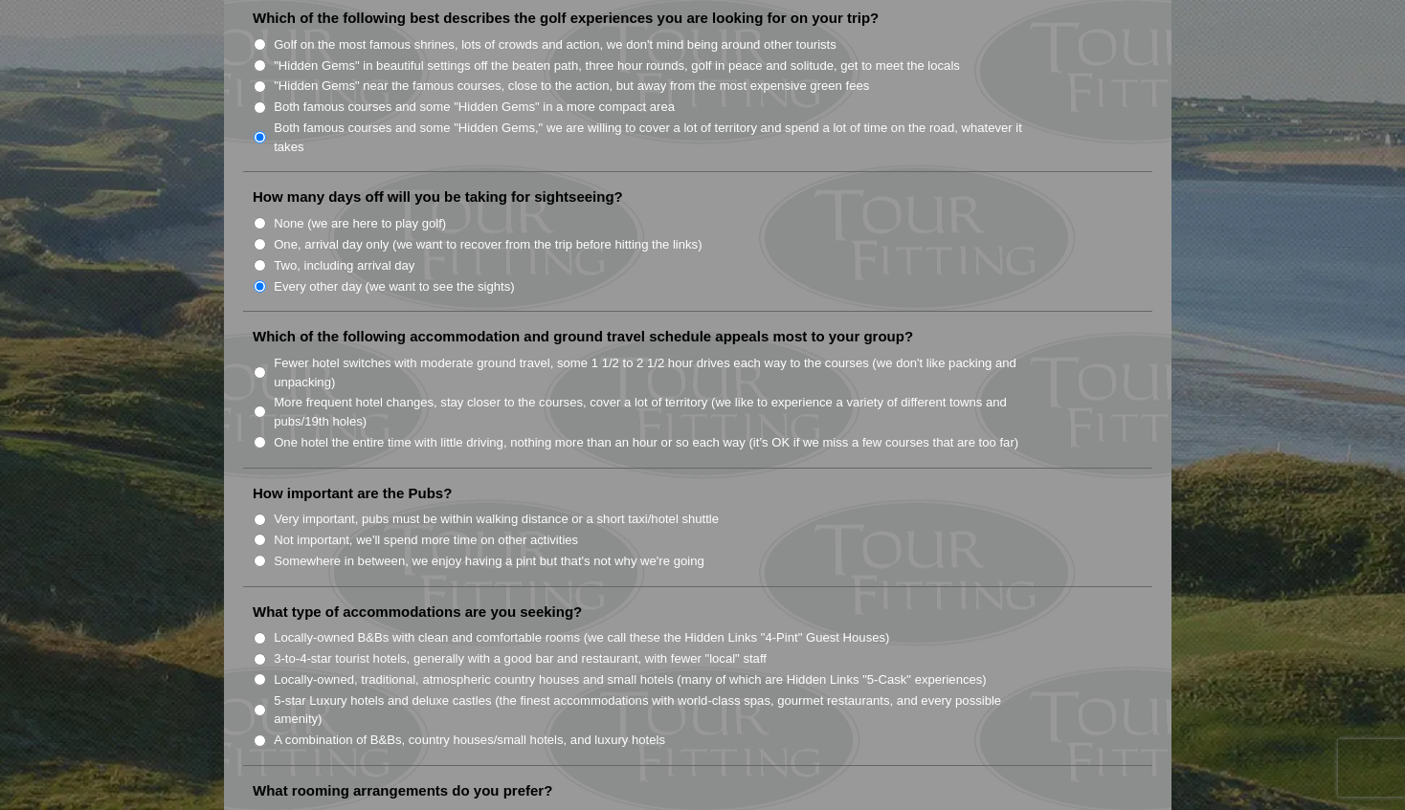
scroll to position [1061, 0]
click at [258, 405] on input "More frequent hotel changes, stay closer to the courses, cover a lot of territo…" at bounding box center [260, 411] width 12 height 12
radio input "true"
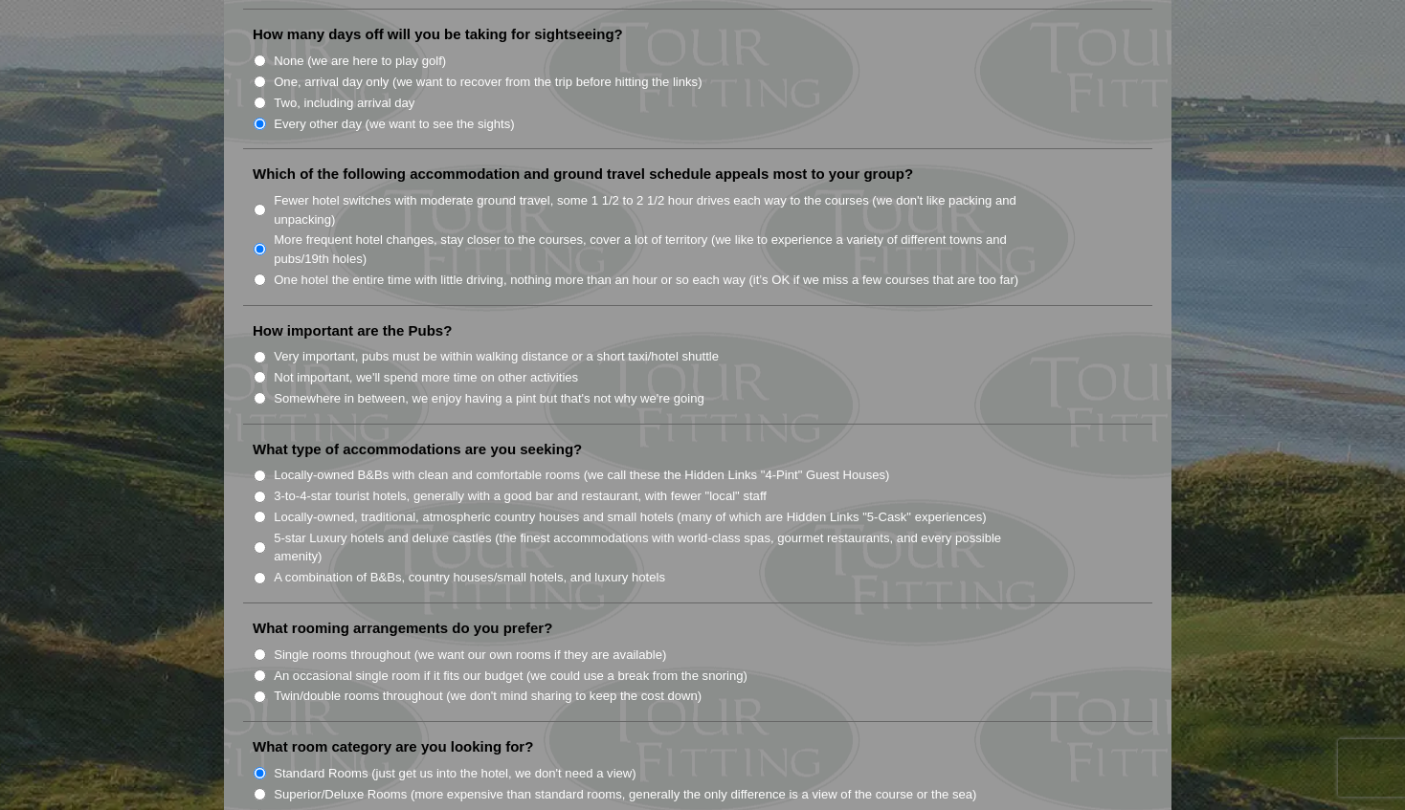
scroll to position [1234, 0]
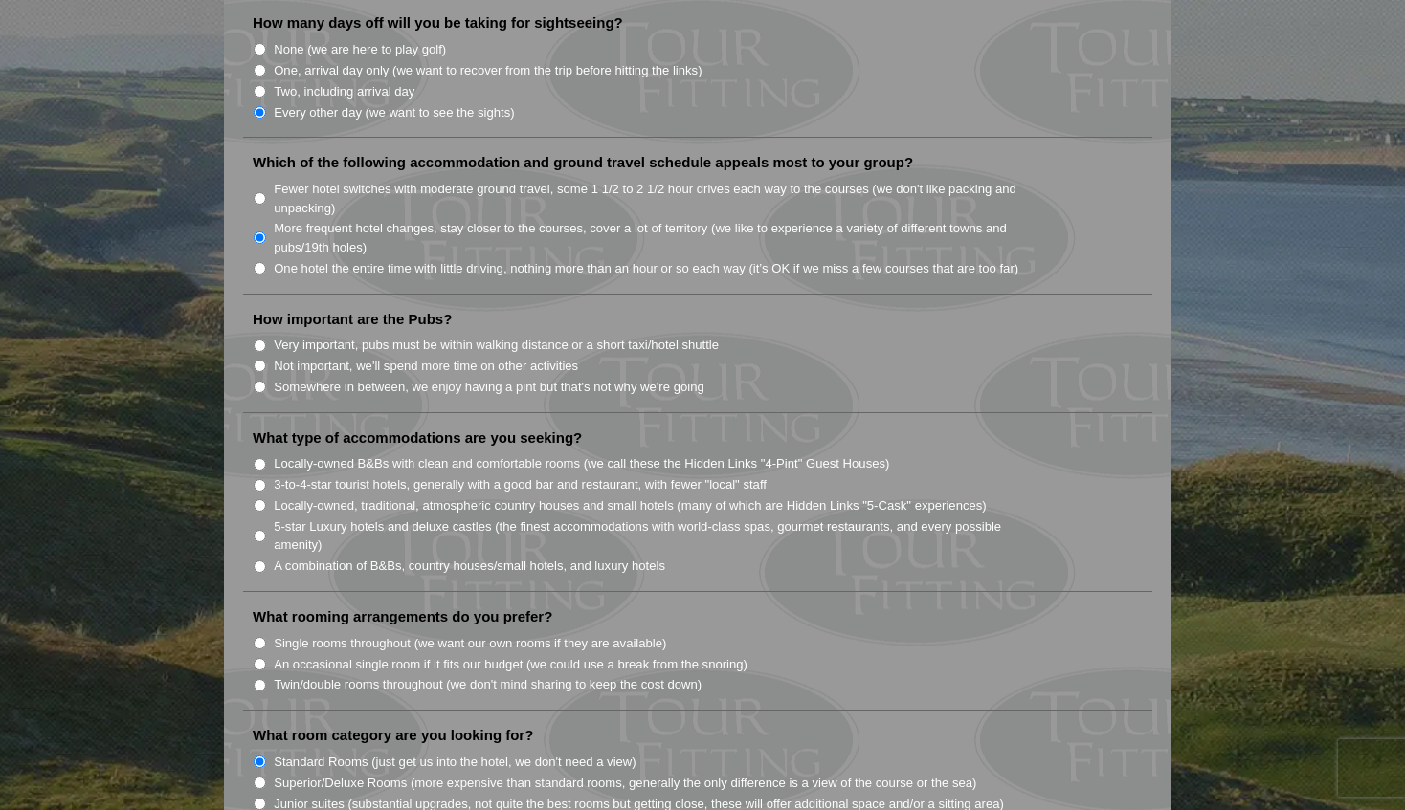
click at [262, 381] on input "Somewhere in between, we enjoy having a pint but that's not why we're going" at bounding box center [260, 387] width 12 height 12
radio input "true"
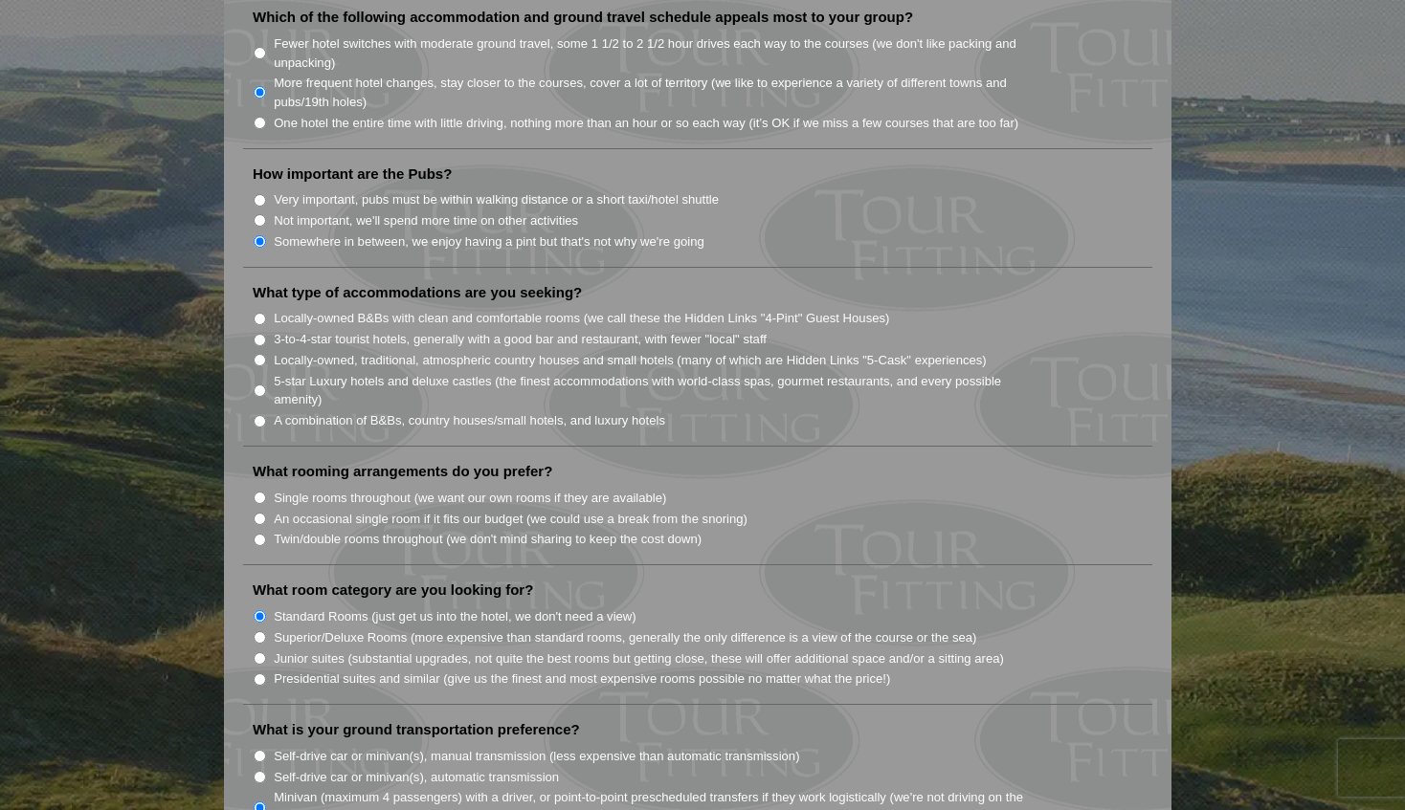
scroll to position [1390, 0]
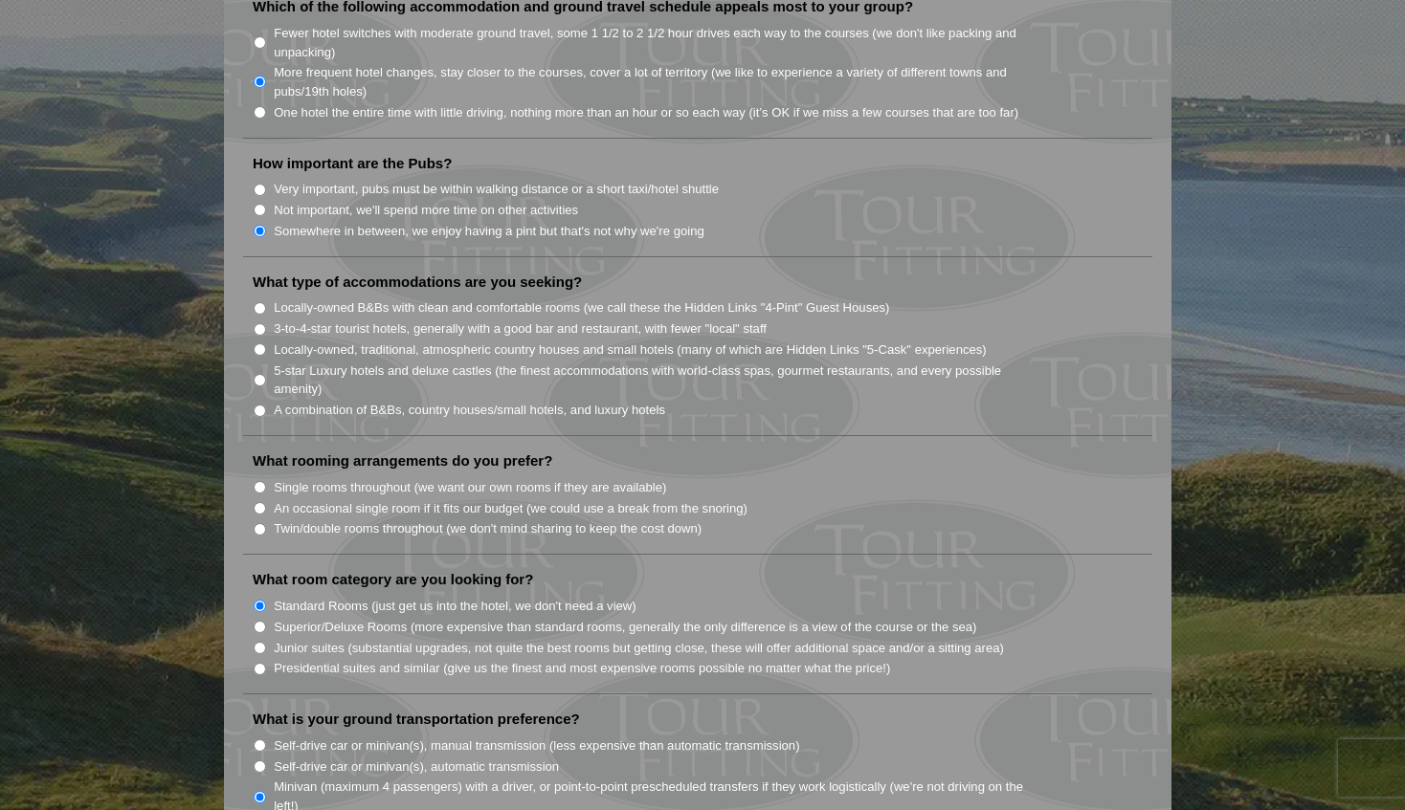
click at [261, 374] on input "5-star Luxury hotels and deluxe castles (the finest accommodations with world-c…" at bounding box center [260, 380] width 12 height 12
radio input "true"
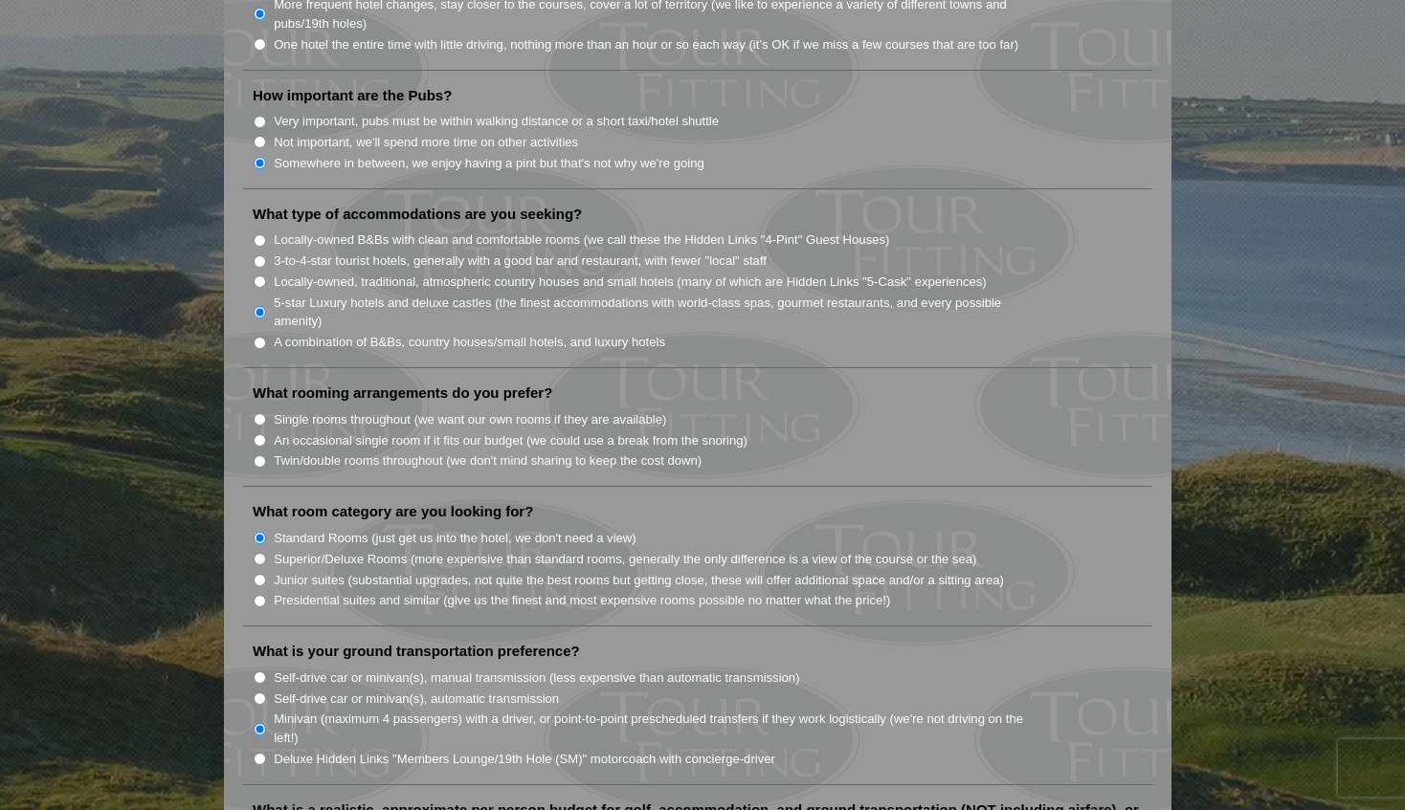
scroll to position [1475, 0]
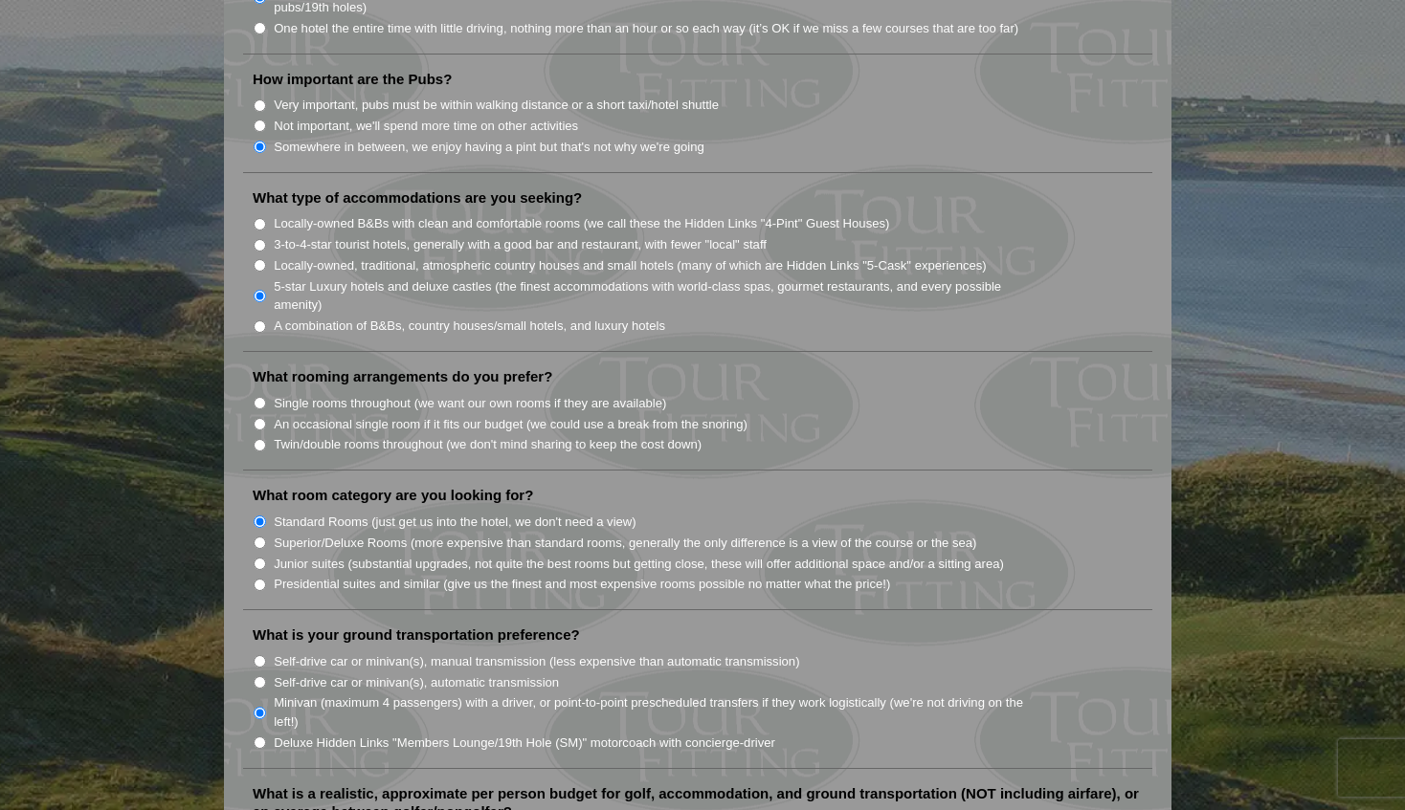
click at [261, 321] on input "A combination of B&Bs, country houses/small hotels, and luxury hotels" at bounding box center [260, 327] width 12 height 12
radio input "true"
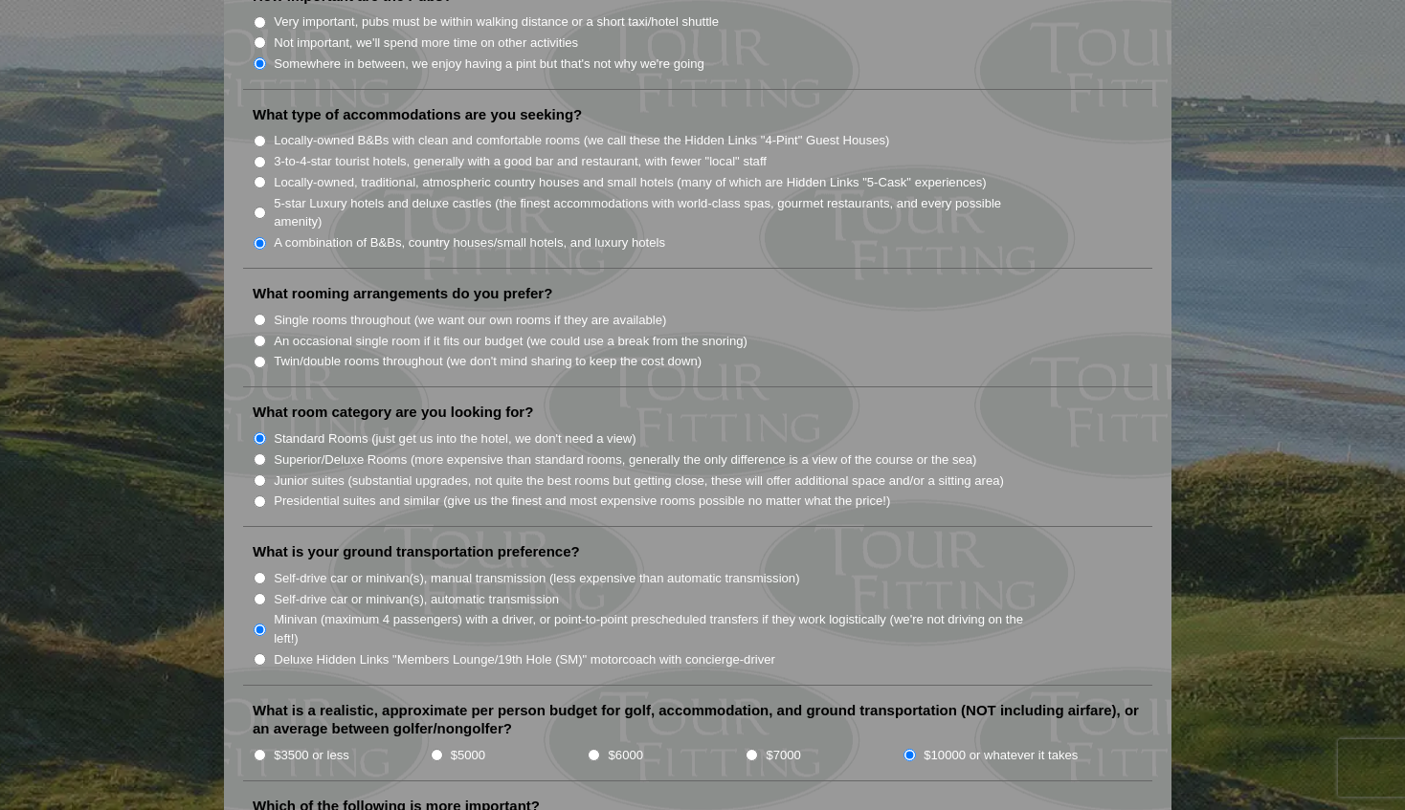
scroll to position [1565, 0]
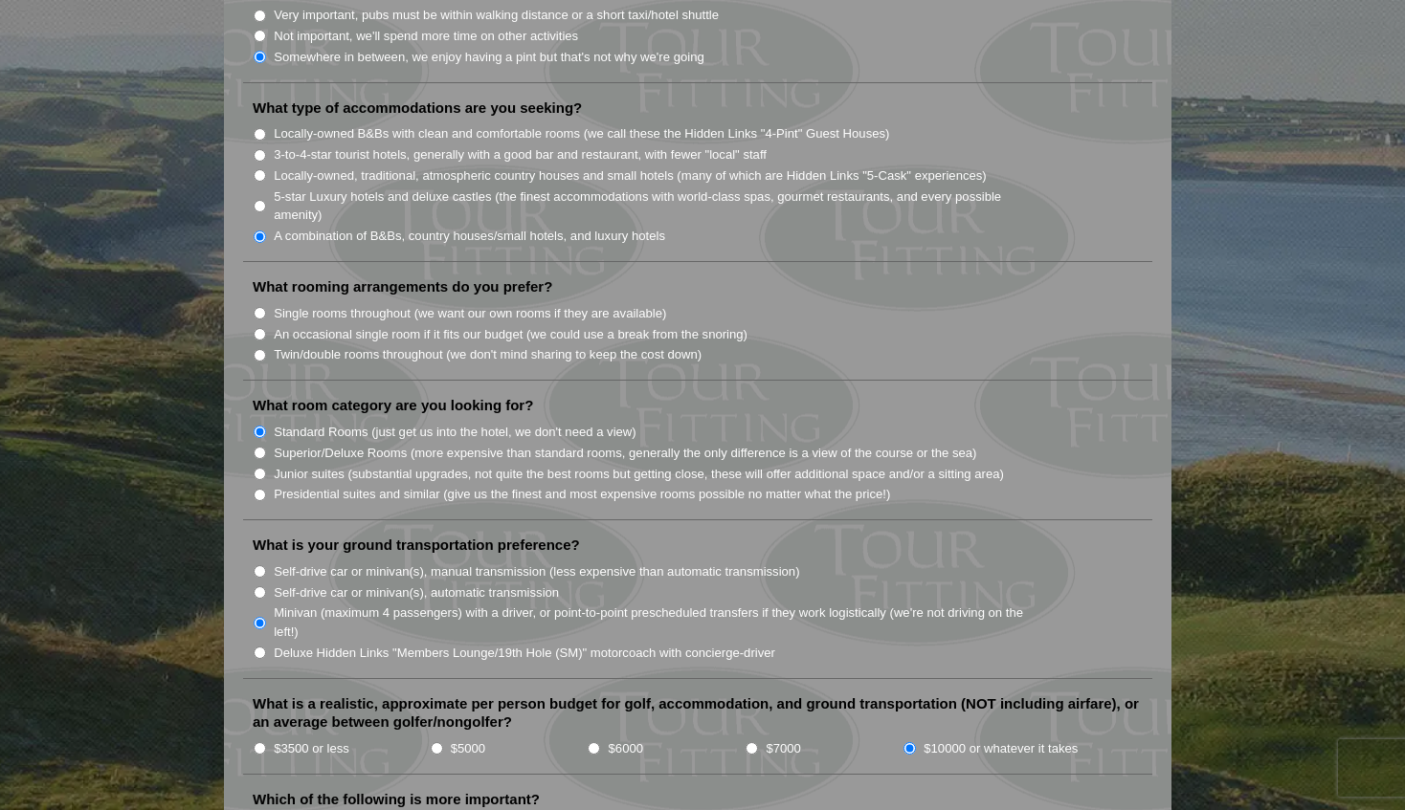
click at [262, 328] on input "An occasional single room if it fits our budget (we could use a break from the …" at bounding box center [260, 334] width 12 height 12
radio input "true"
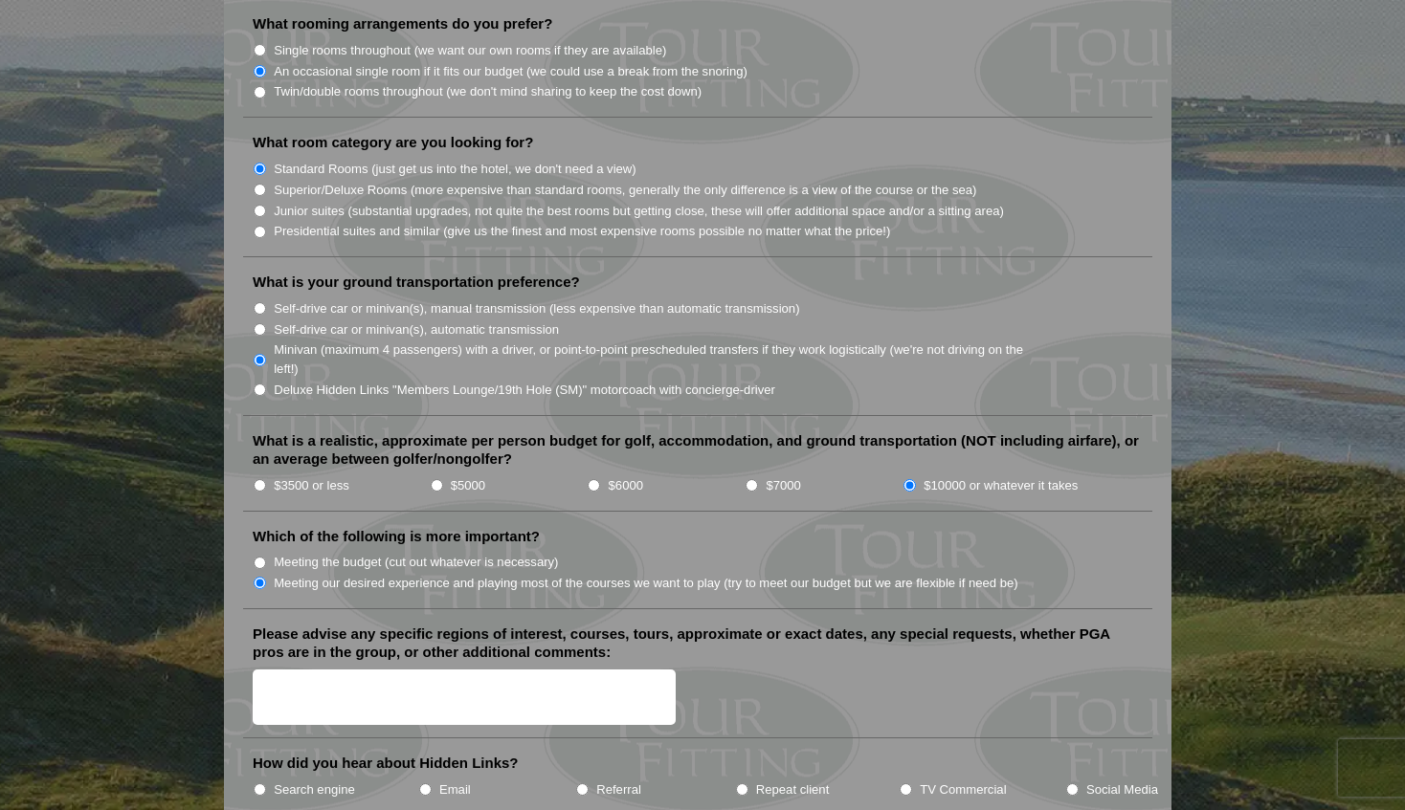
scroll to position [1833, 0]
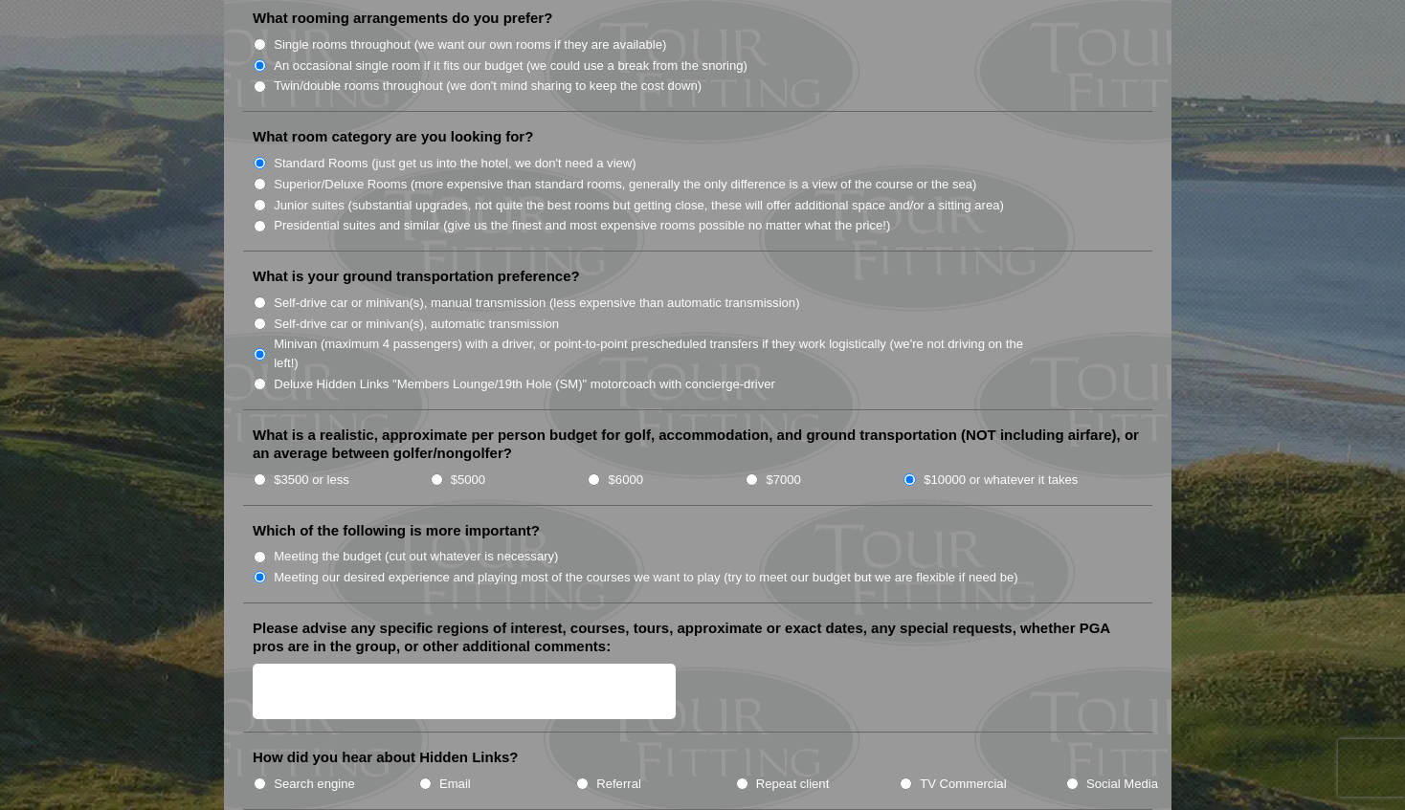
click at [261, 199] on input "Junior suites (substantial upgrades, not quite the best rooms but getting close…" at bounding box center [260, 205] width 12 height 12
radio input "true"
click at [258, 157] on input "Standard Rooms (just get us into the hotel, we don't need a view)" at bounding box center [260, 163] width 12 height 12
radio input "true"
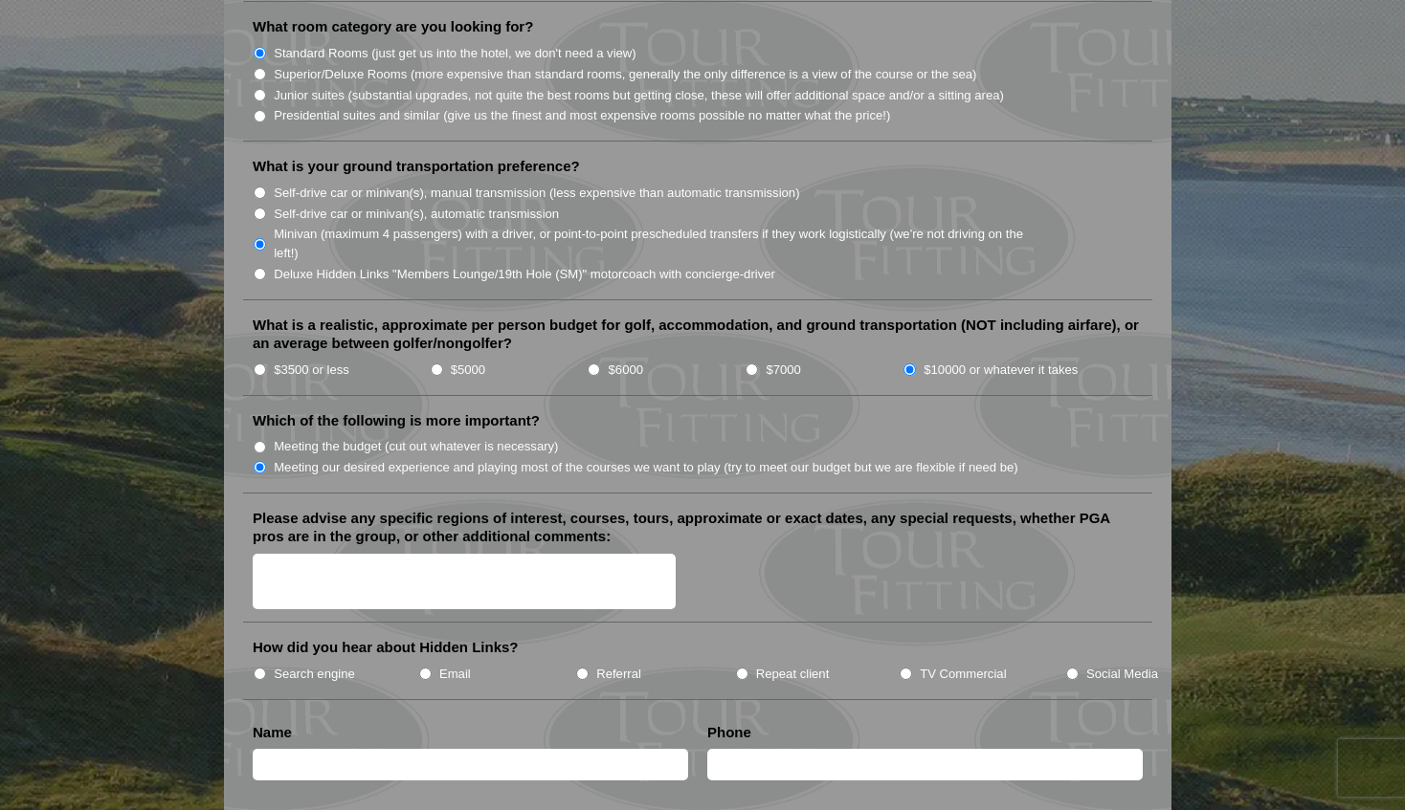
scroll to position [1951, 0]
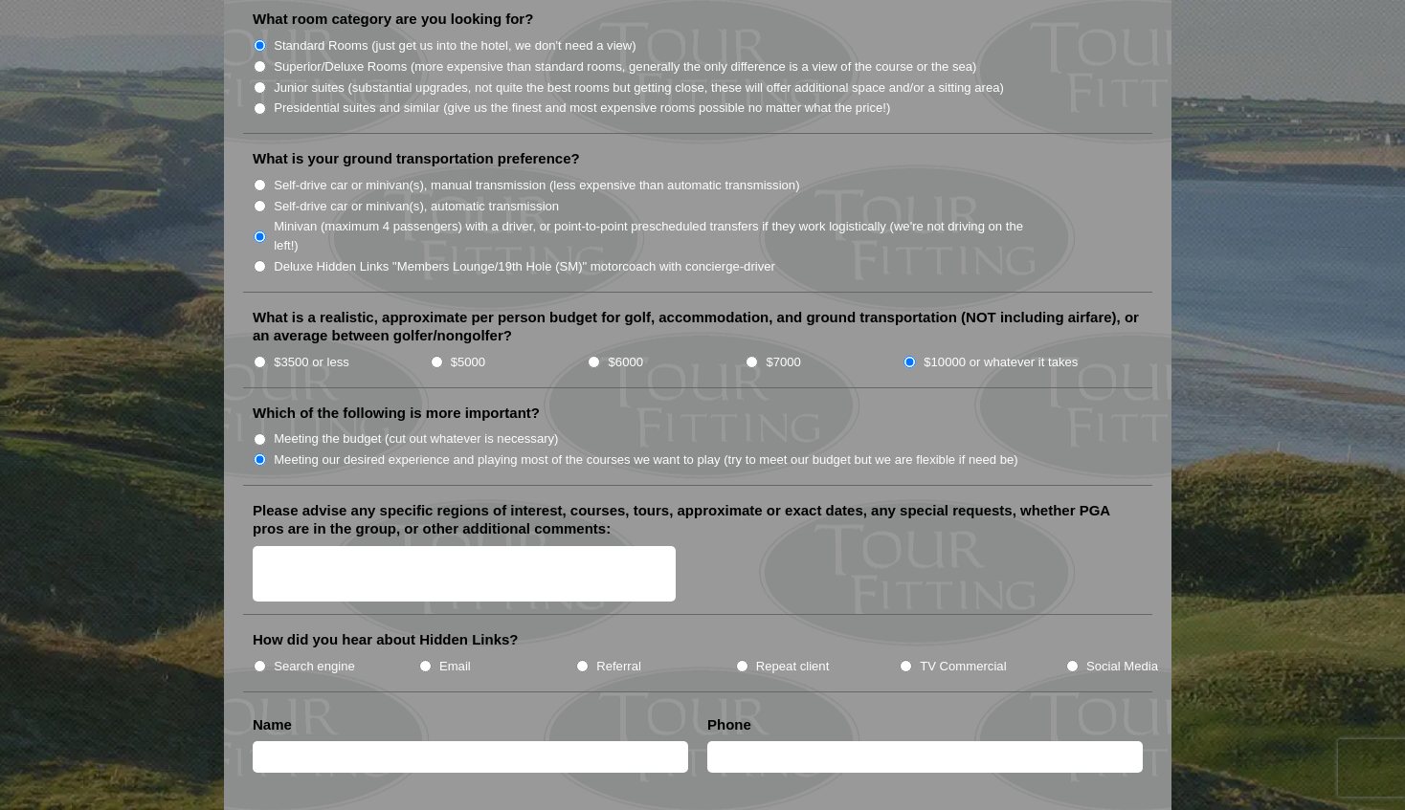
click at [752, 356] on input "$7000" at bounding box center [751, 362] width 12 height 12
radio input "true"
click at [912, 356] on input "$10000 or whatever it takes" at bounding box center [909, 362] width 12 height 12
radio input "true"
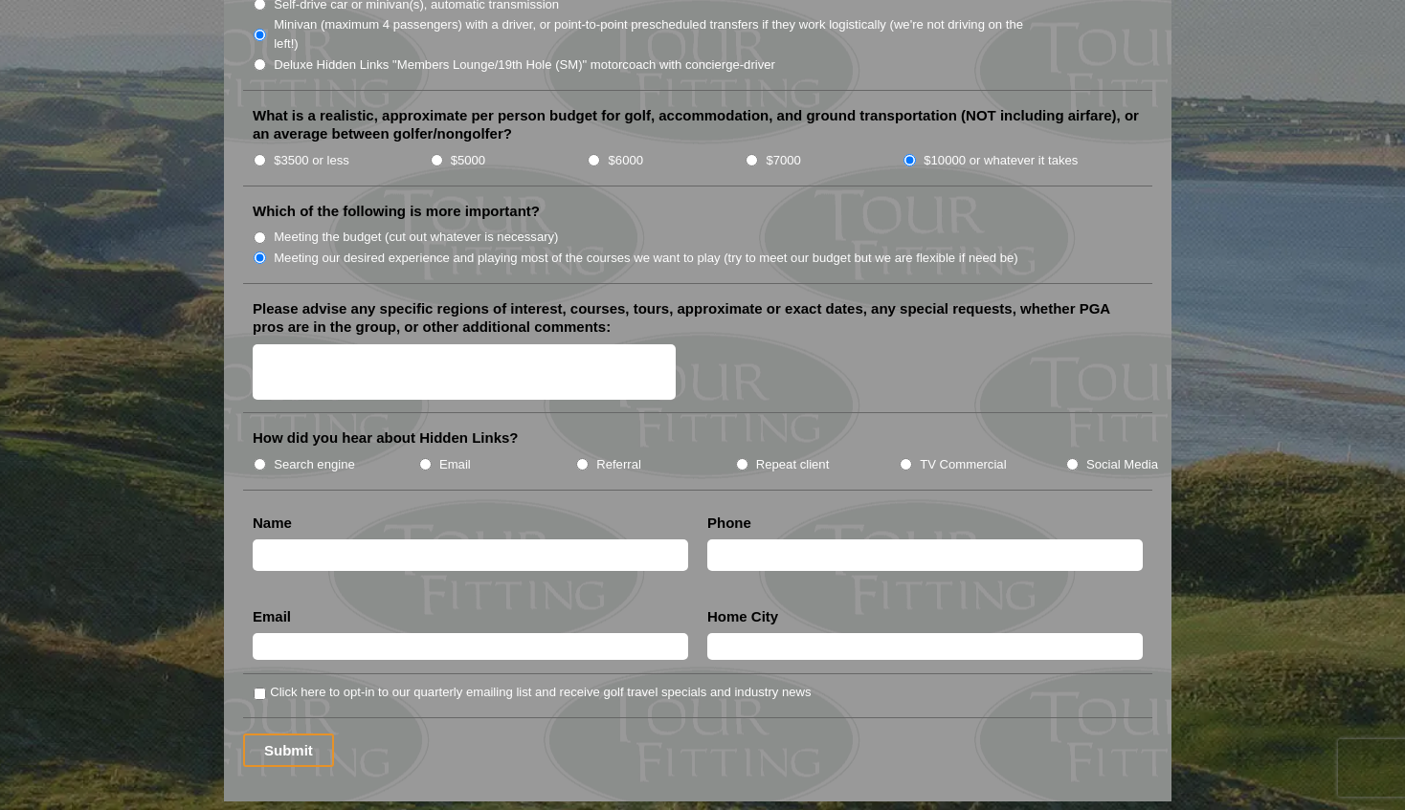
scroll to position [2156, 0]
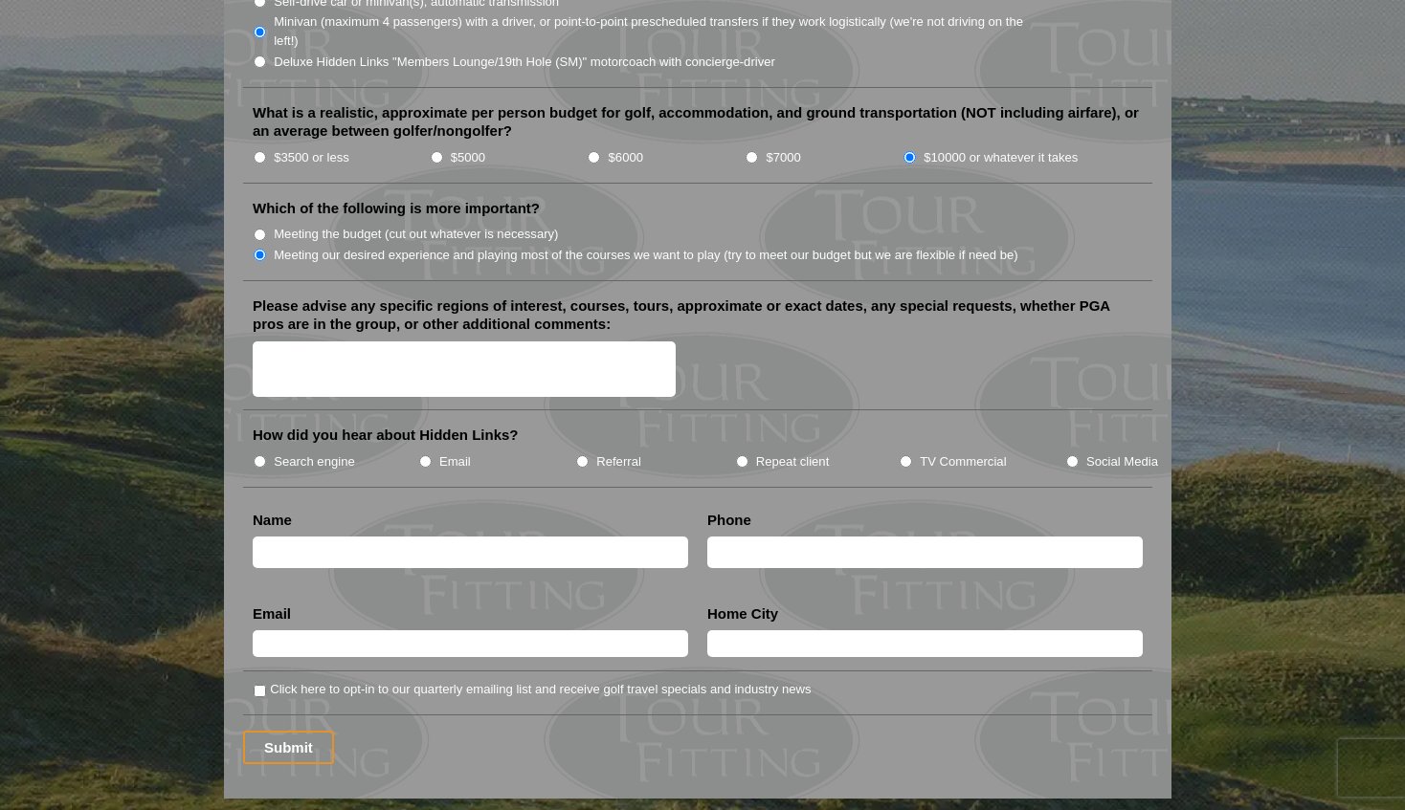
click at [261, 455] on input "Search engine" at bounding box center [260, 461] width 12 height 12
radio input "true"
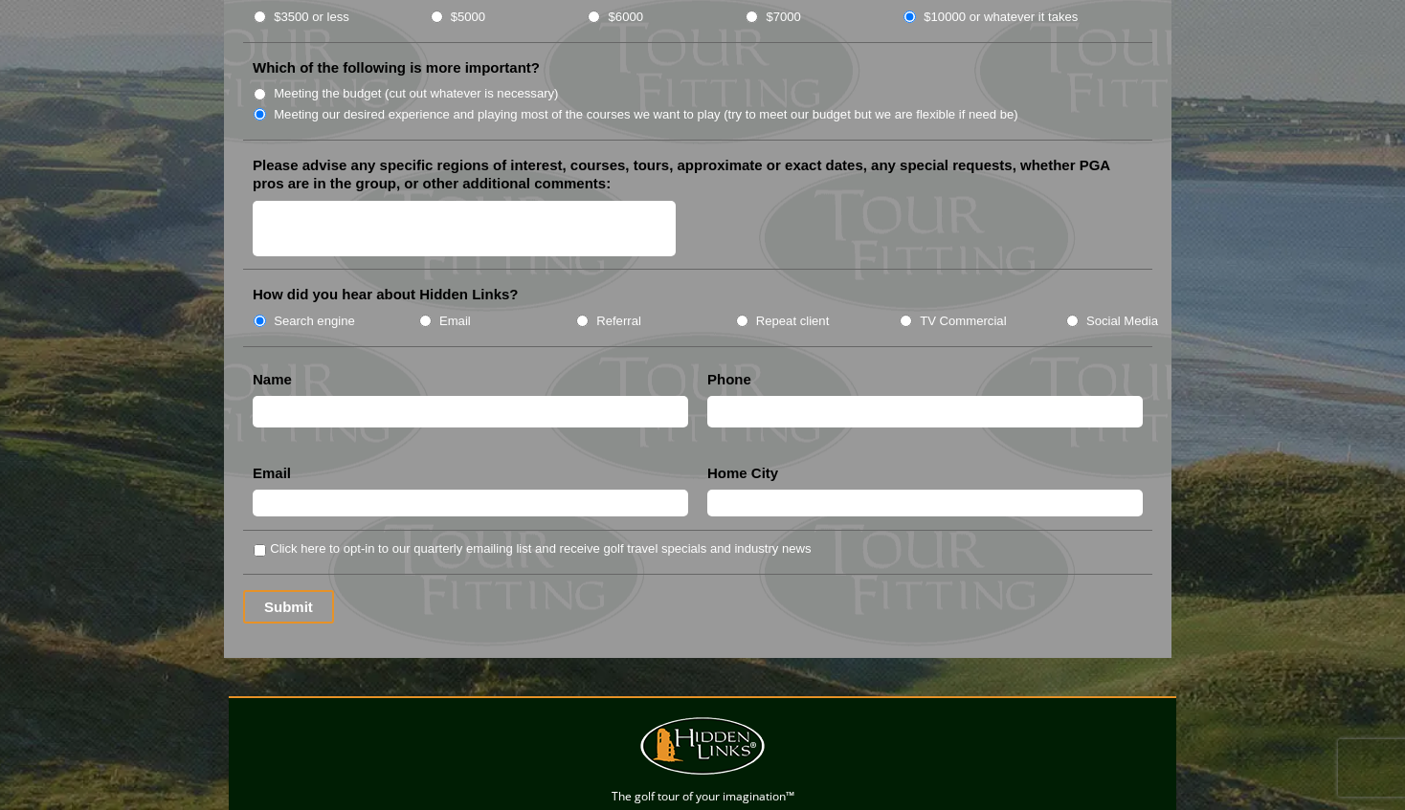
scroll to position [2302, 0]
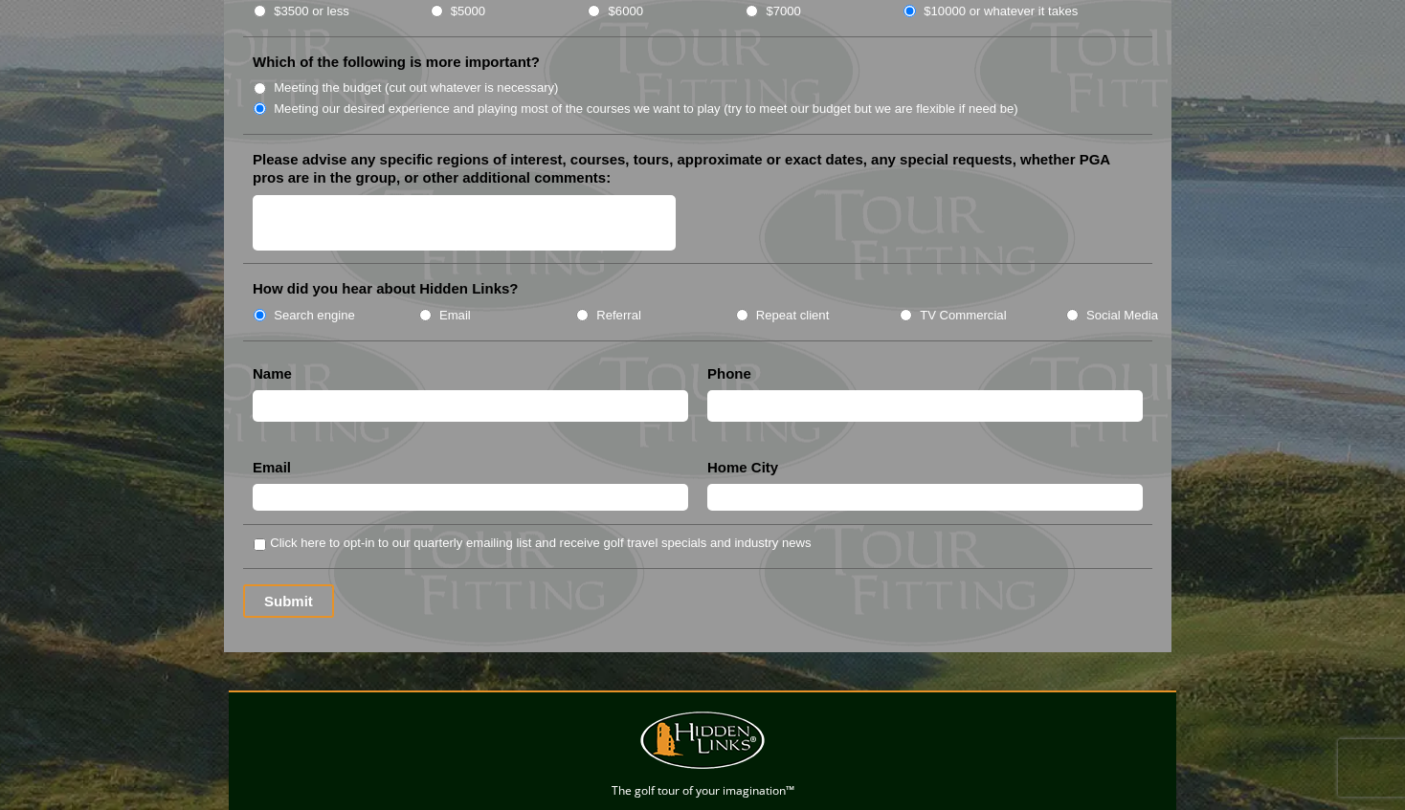
click at [528, 390] on input "text" at bounding box center [470, 406] width 435 height 32
type input "[PERSON_NAME]"
type input "3083800389"
type input "[GEOGRAPHIC_DATA]"
click at [410, 484] on input "text" at bounding box center [470, 497] width 435 height 27
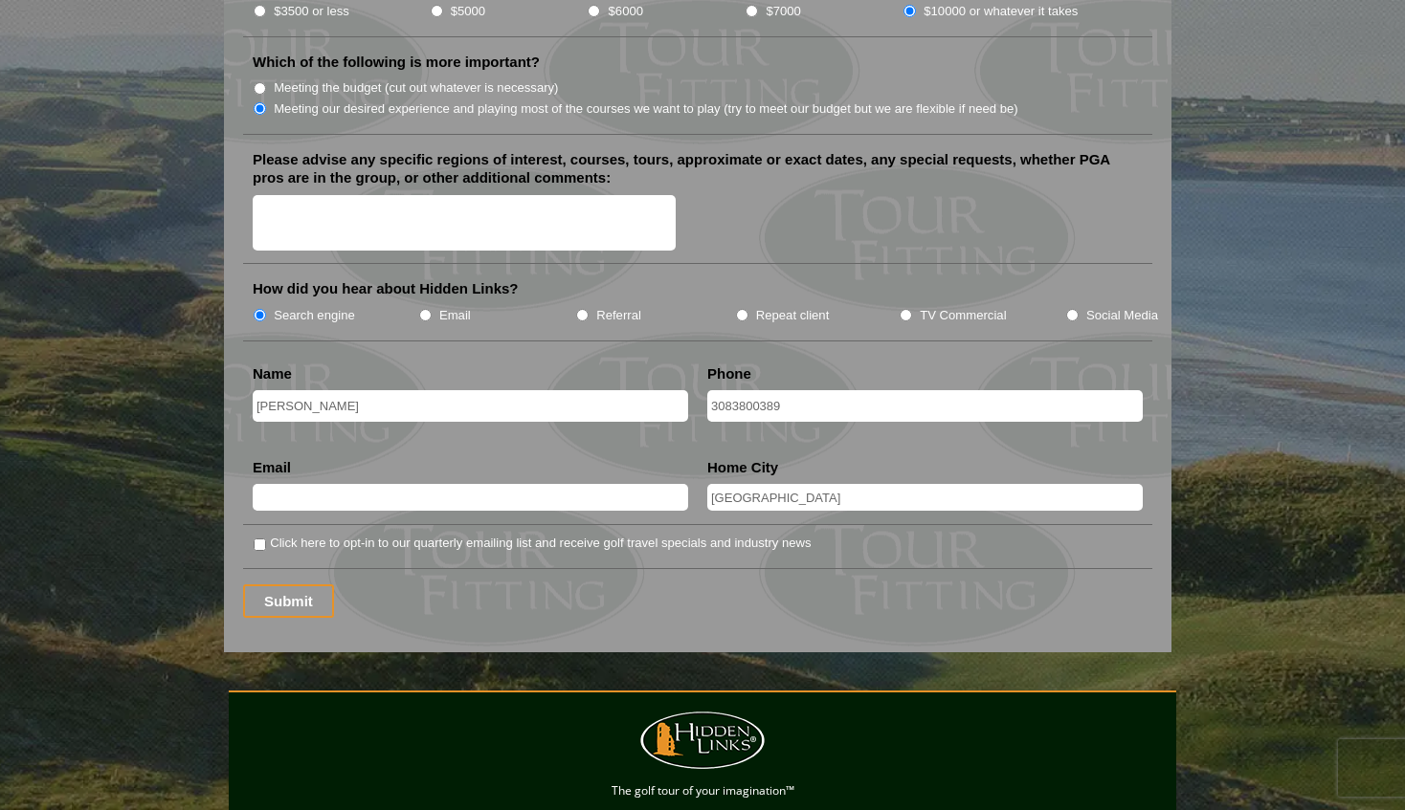
type input "[EMAIL_ADDRESS][DOMAIN_NAME]"
click at [260, 539] on input "Click here to opt-in to our quarterly emailing list and receive golf travel spe…" at bounding box center [260, 545] width 12 height 12
checkbox input "true"
click at [295, 585] on input "Submit" at bounding box center [288, 601] width 91 height 33
